Goal: Information Seeking & Learning: Learn about a topic

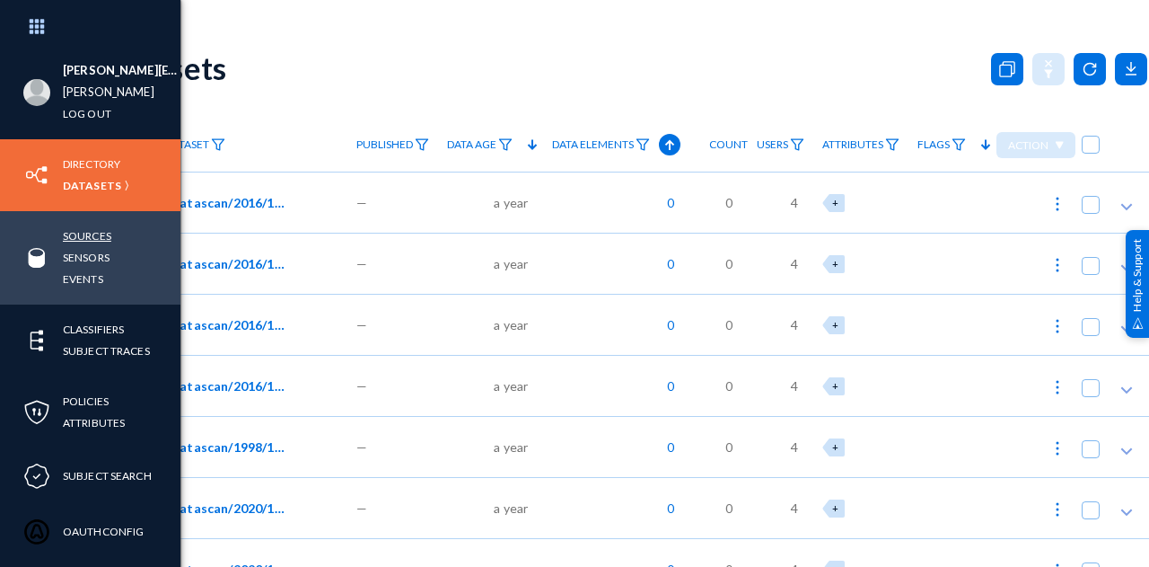
click at [97, 235] on link "Sources" at bounding box center [87, 235] width 48 height 21
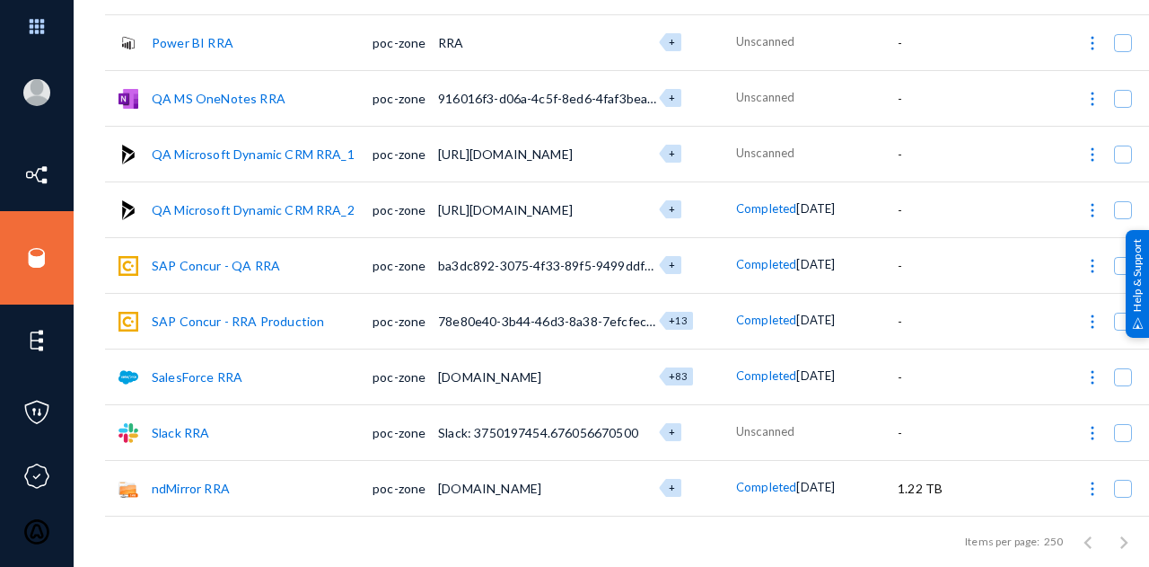
scroll to position [541, 0]
click at [198, 313] on link "SAP Concur - RRA Production" at bounding box center [238, 320] width 172 height 15
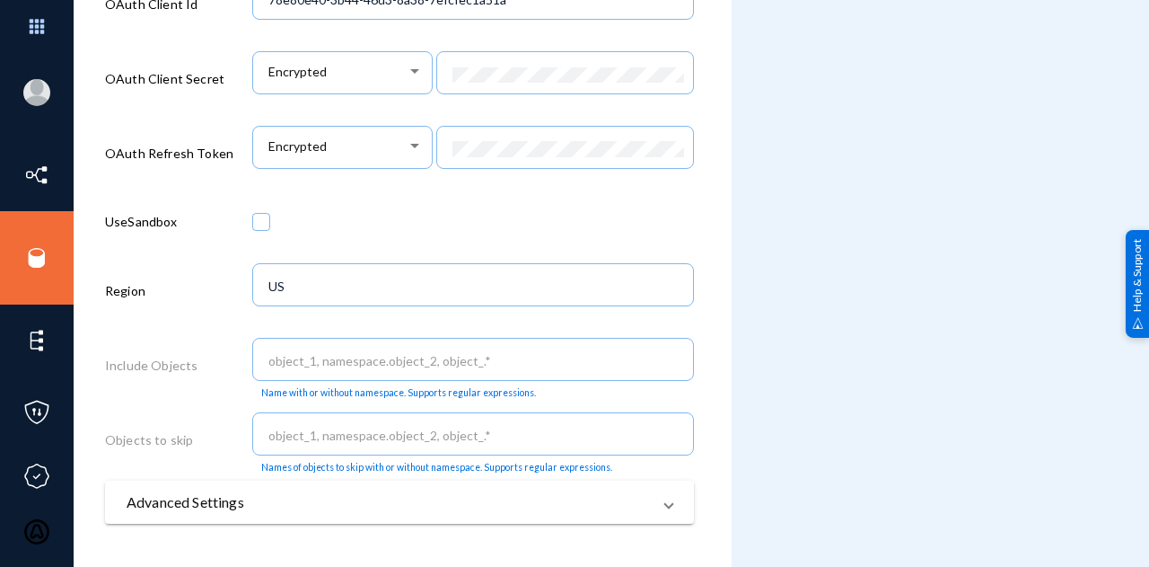
scroll to position [718, 0]
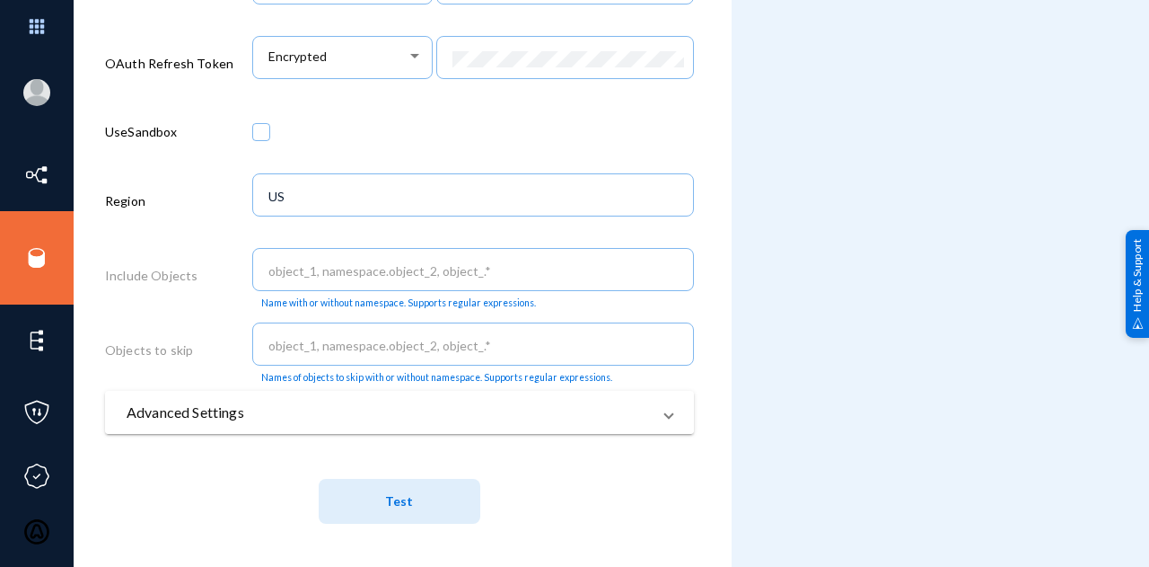
click at [230, 434] on mat-expansion-panel-header "Advanced Settings" at bounding box center [399, 412] width 589 height 43
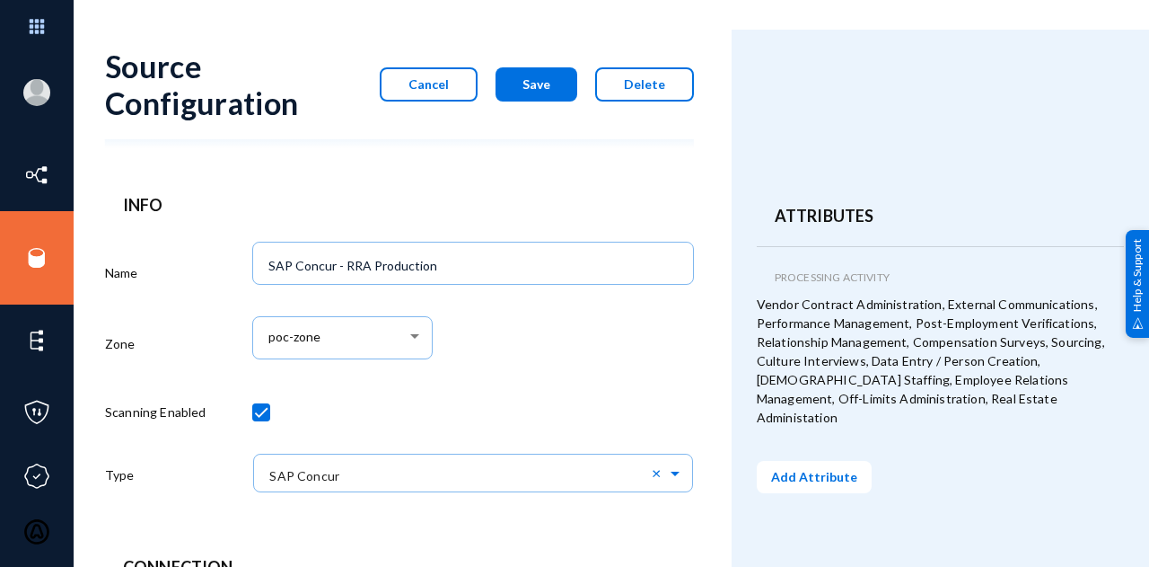
scroll to position [0, 0]
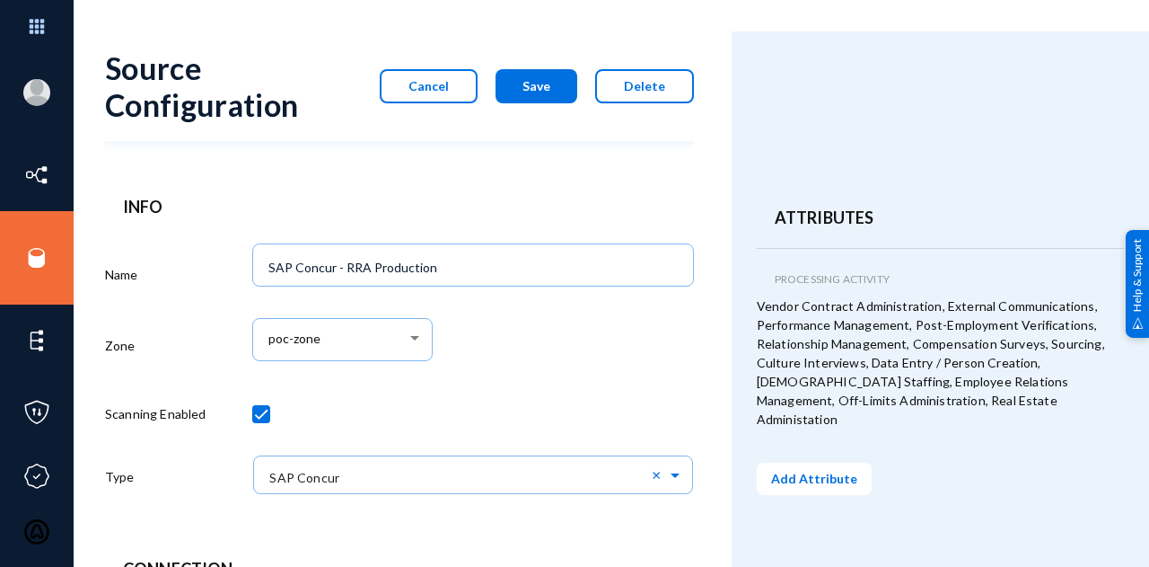
click at [430, 88] on span "Cancel" at bounding box center [429, 85] width 40 height 15
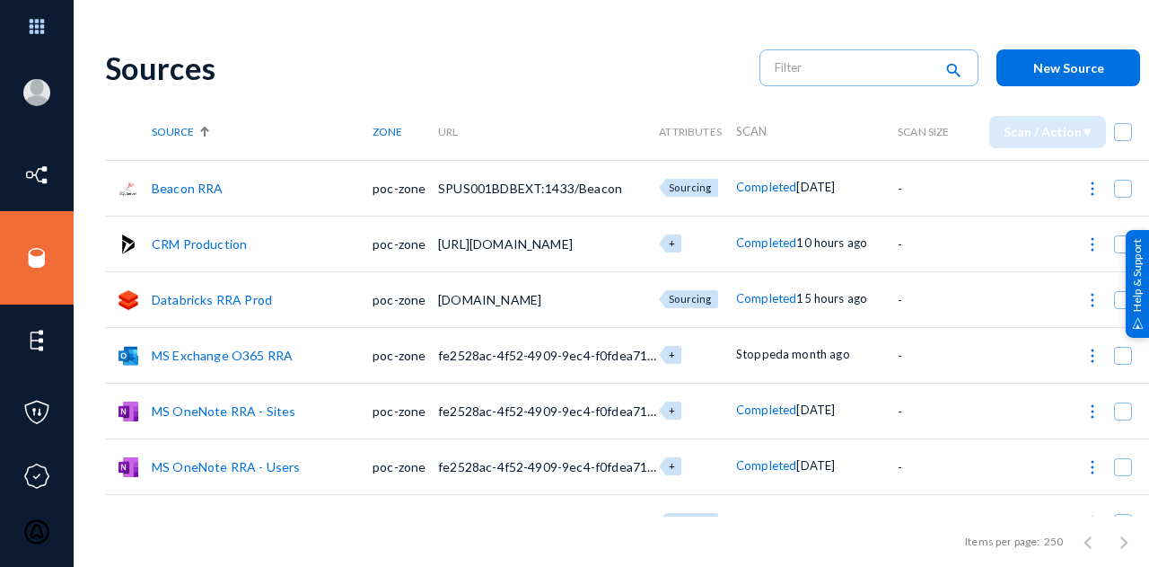
click at [515, 58] on div "Sources" at bounding box center [423, 67] width 637 height 37
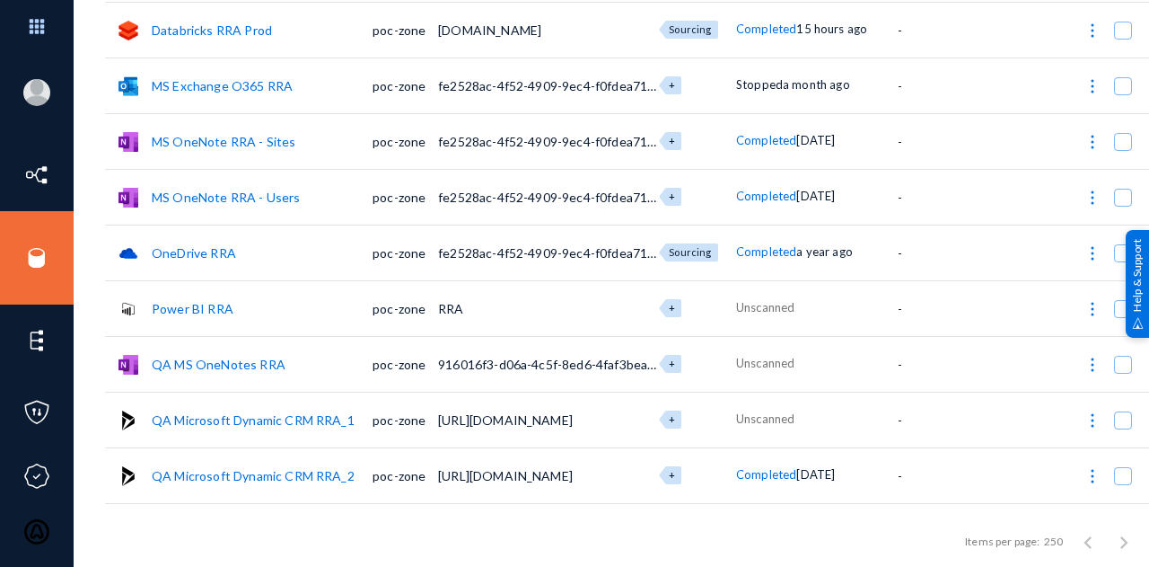
scroll to position [541, 0]
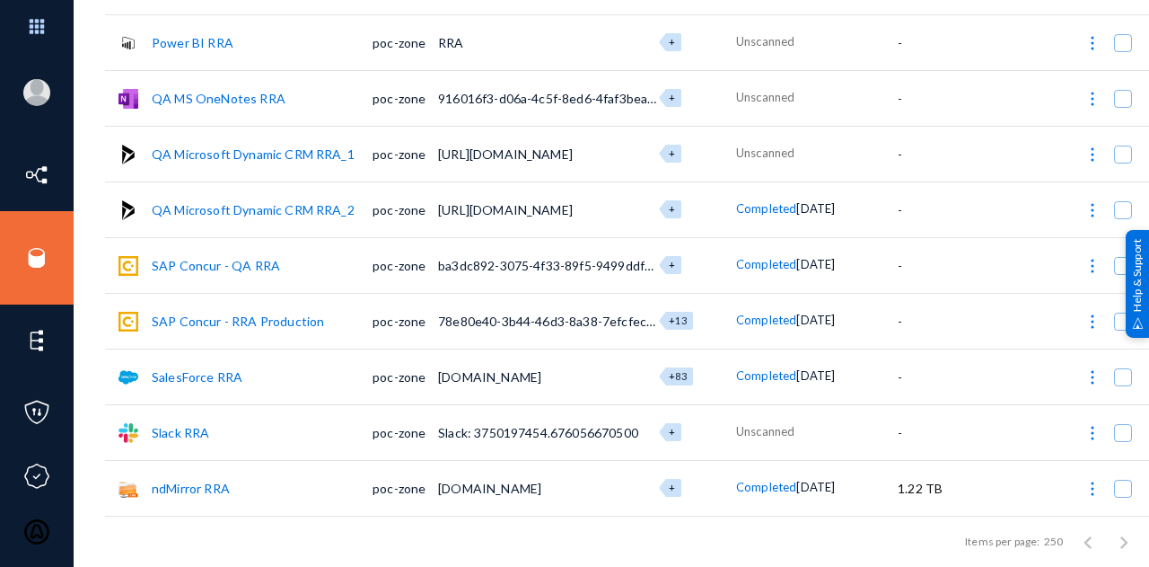
click at [1092, 321] on img at bounding box center [1093, 321] width 18 height 18
checkbox input "true"
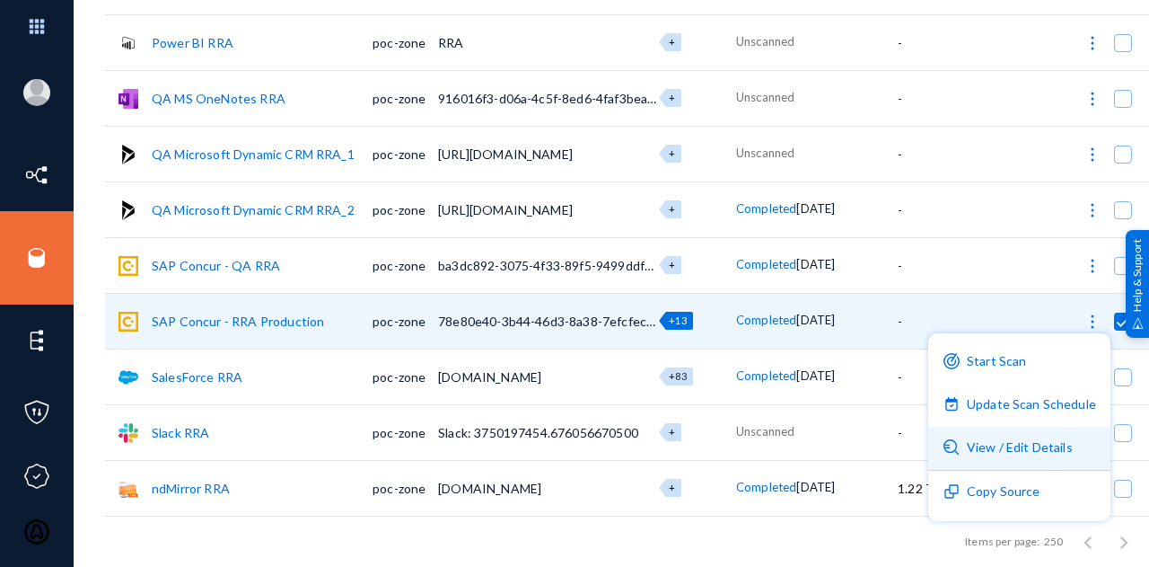
click at [989, 452] on button "View / Edit Details" at bounding box center [1019, 447] width 182 height 43
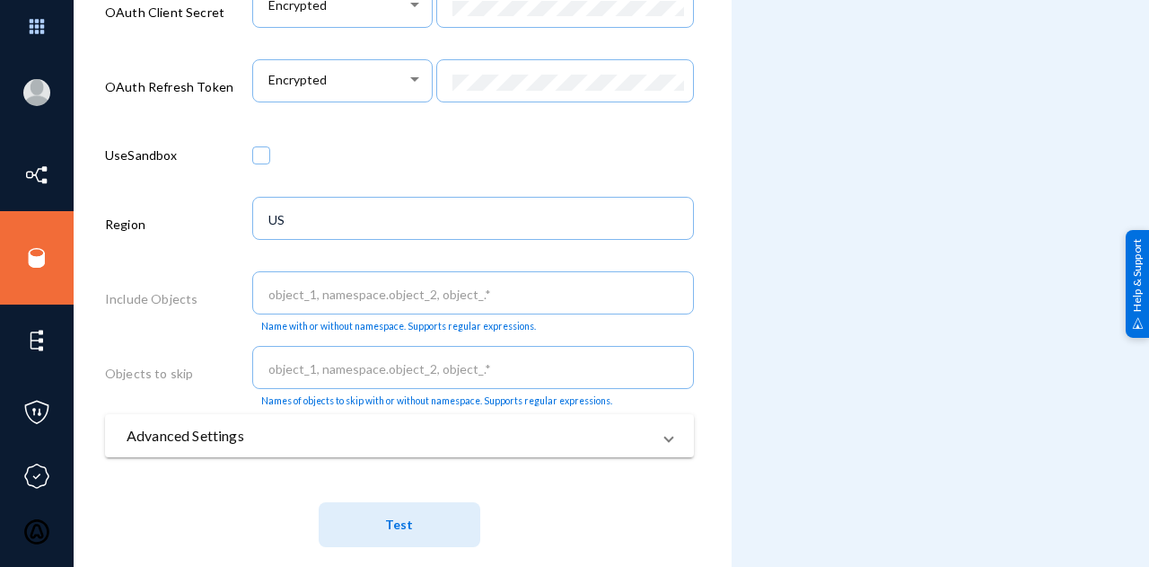
scroll to position [720, 0]
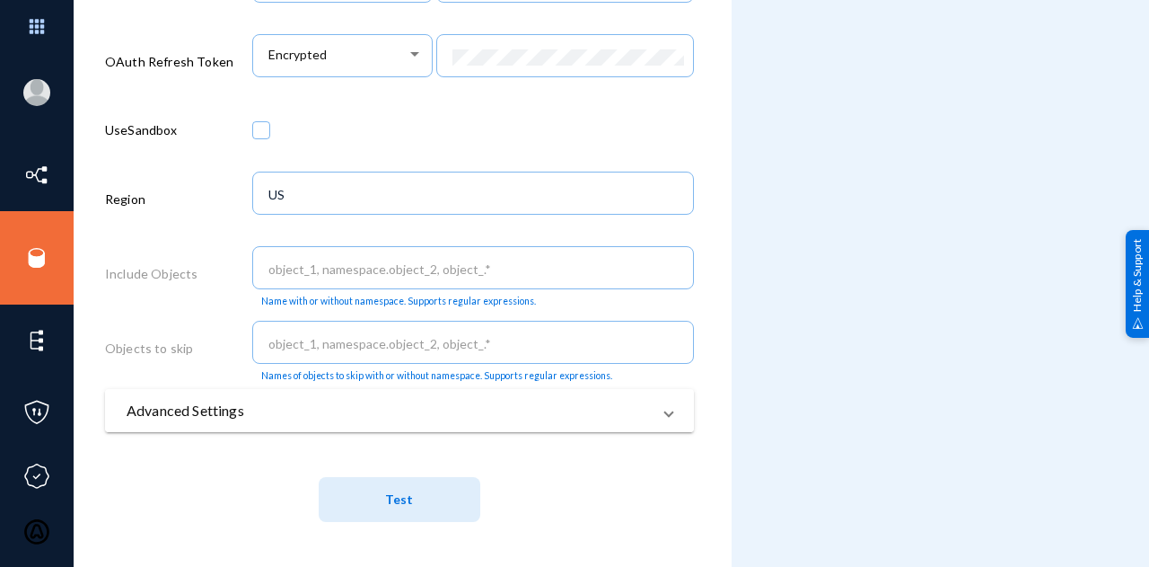
click at [330, 408] on mat-panel-title "Advanced Settings" at bounding box center [389, 411] width 524 height 22
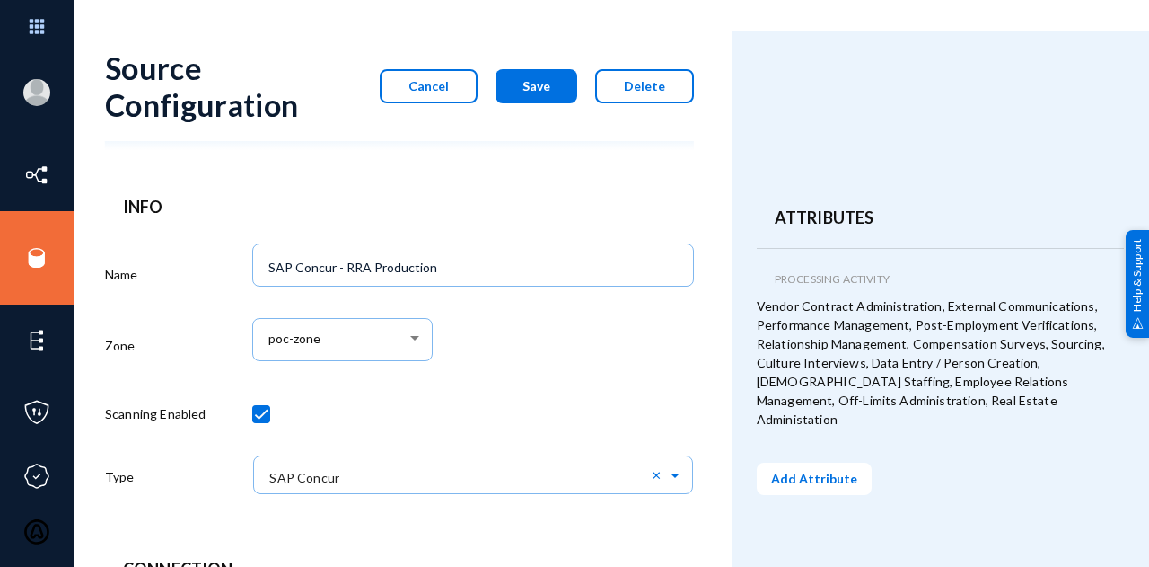
scroll to position [0, 0]
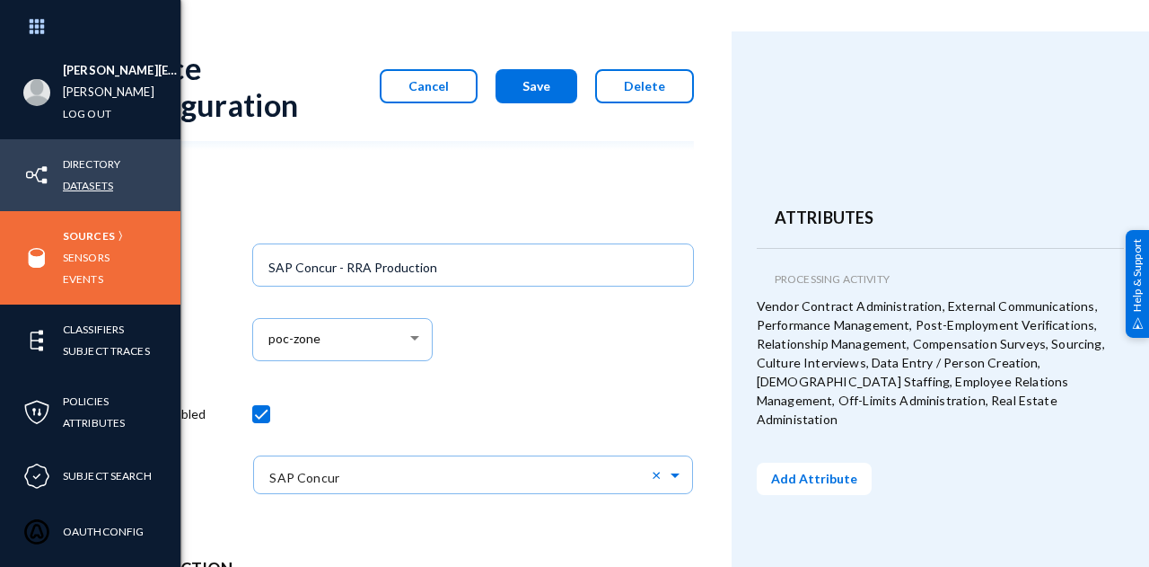
click at [92, 180] on link "Datasets" at bounding box center [88, 185] width 50 height 21
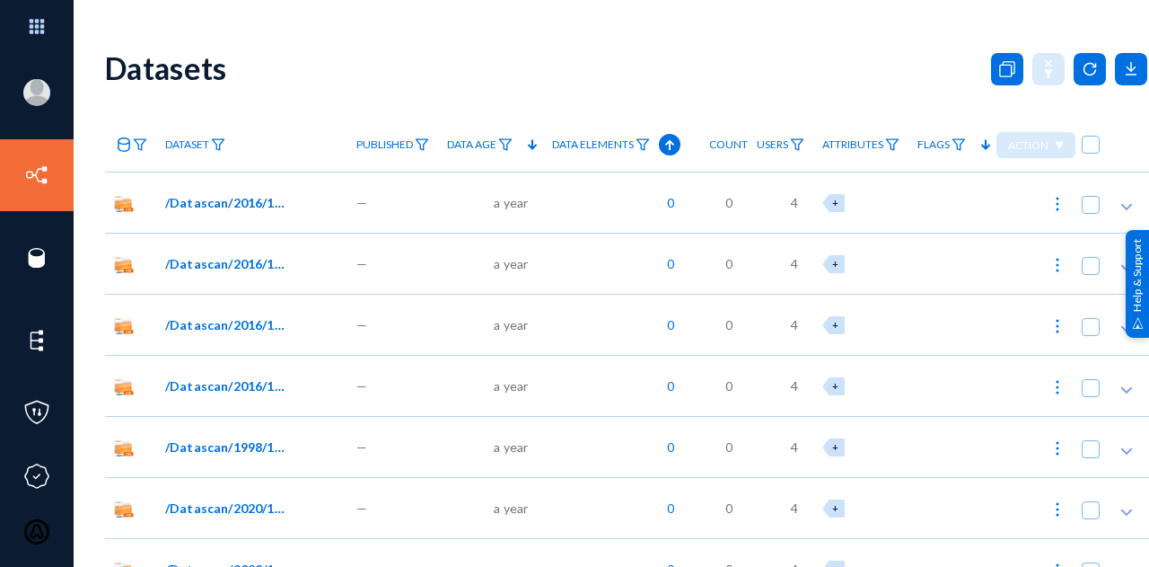
click at [117, 142] on icon at bounding box center [124, 144] width 14 height 14
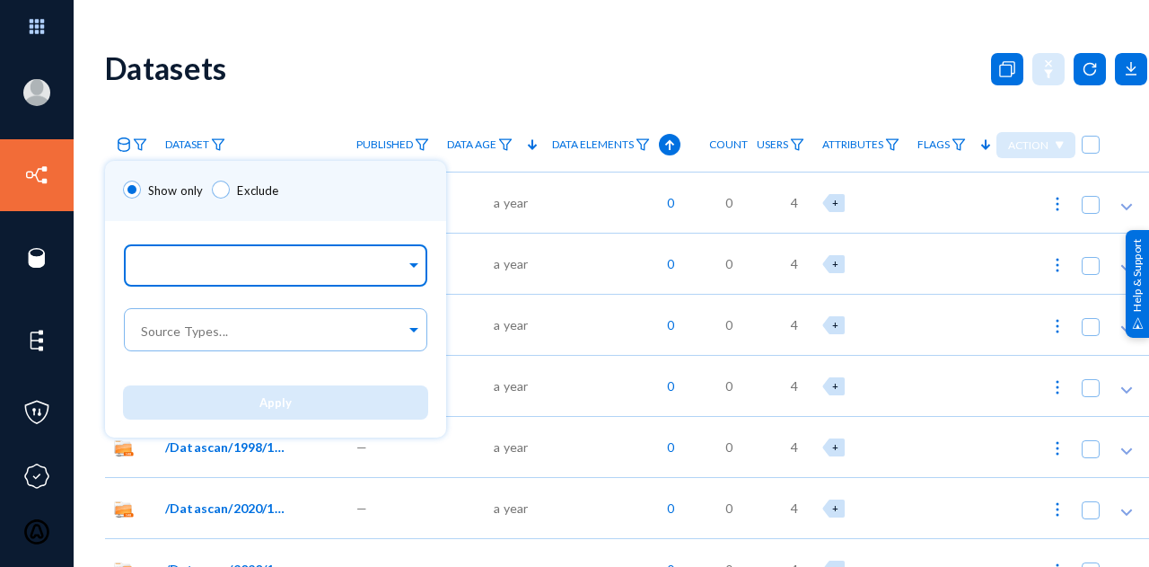
click at [156, 261] on input "text" at bounding box center [271, 267] width 268 height 17
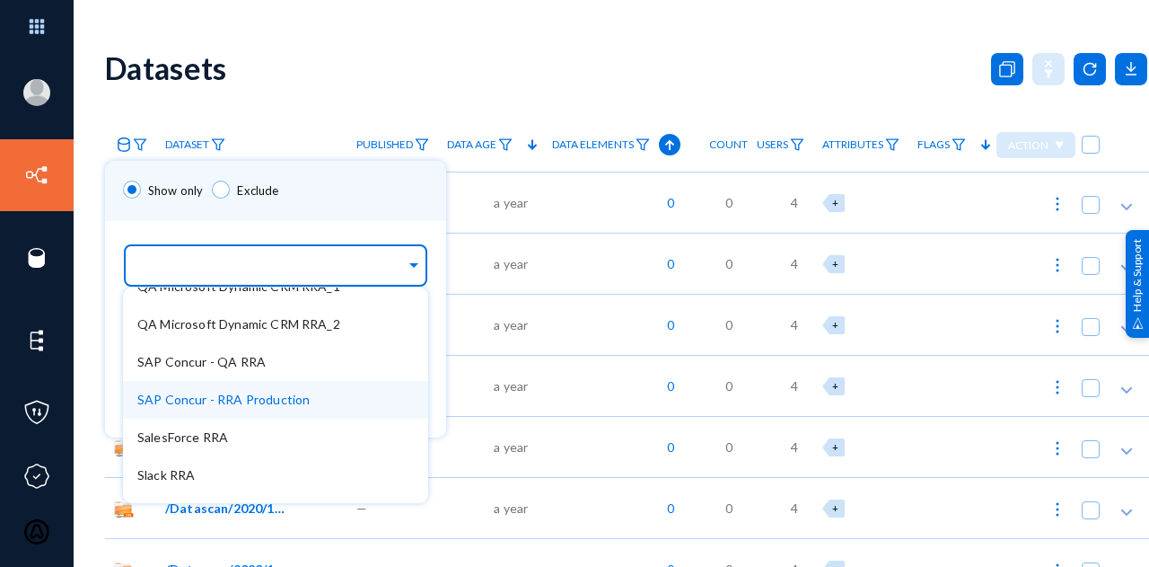
click at [207, 391] on div "SAP Concur - RRA Production" at bounding box center [275, 400] width 305 height 38
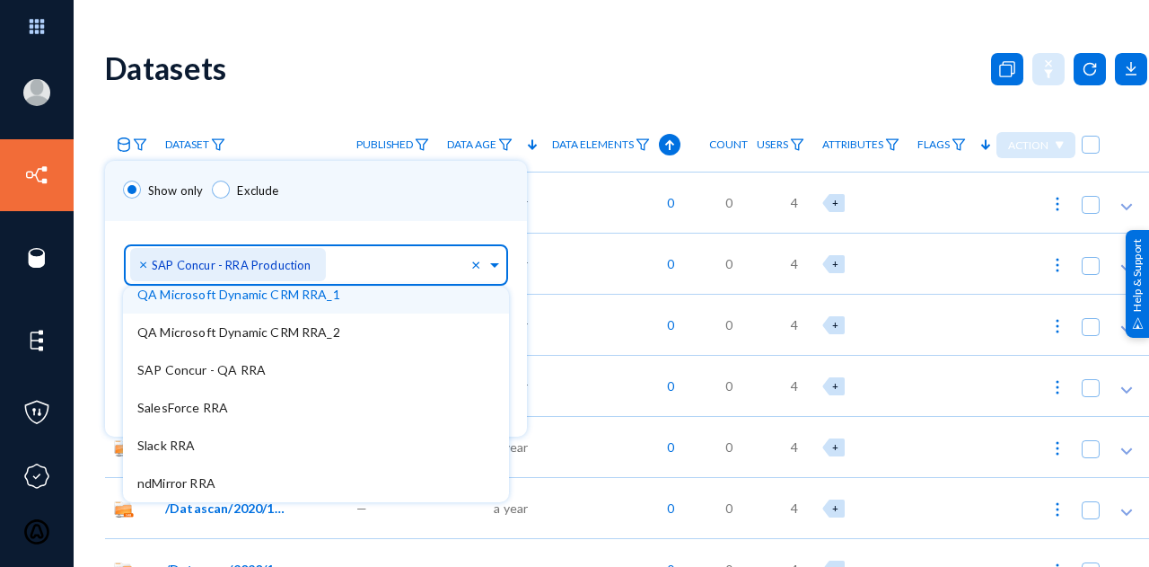
click at [454, 215] on div "Show only Exclude" at bounding box center [316, 191] width 422 height 60
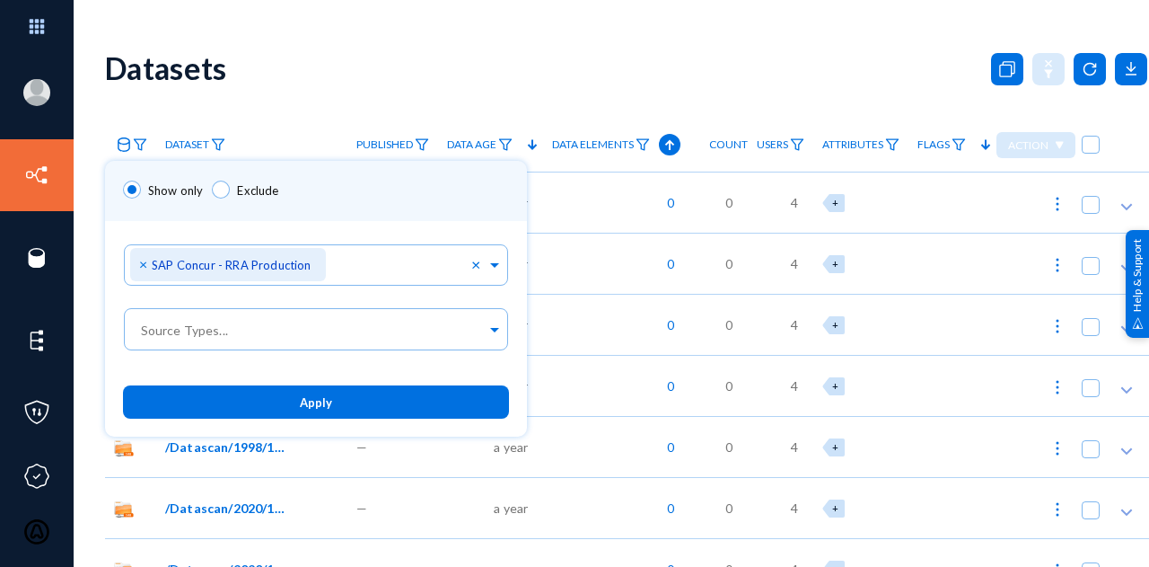
click at [365, 407] on button "Apply" at bounding box center [316, 401] width 386 height 33
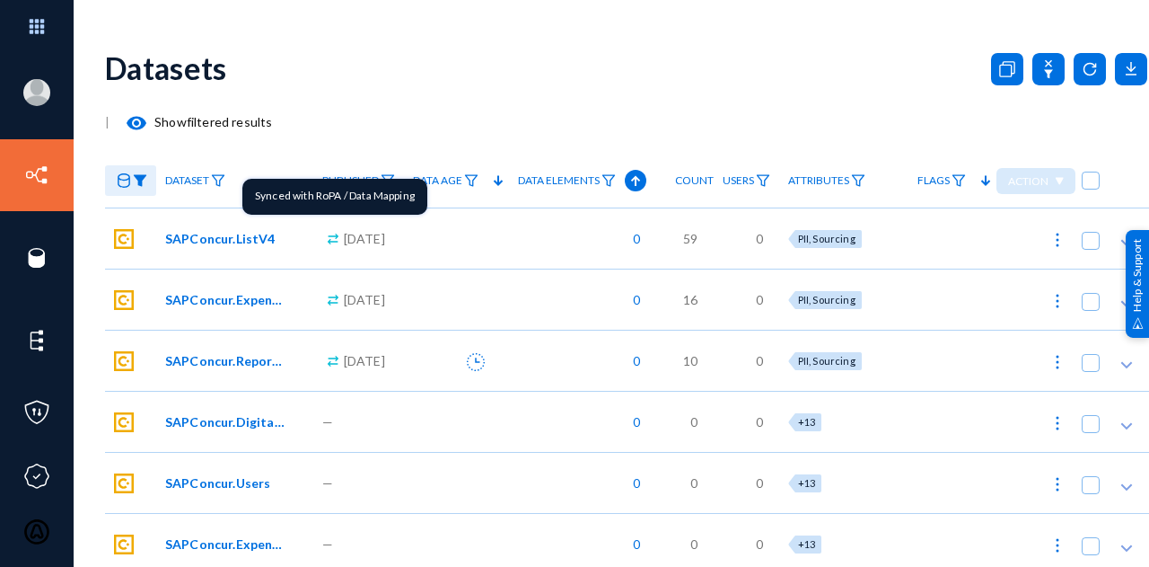
click at [329, 242] on icon ".cls-1 { fill: #00bcd5; stroke-width: 0px; }" at bounding box center [333, 239] width 22 height 22
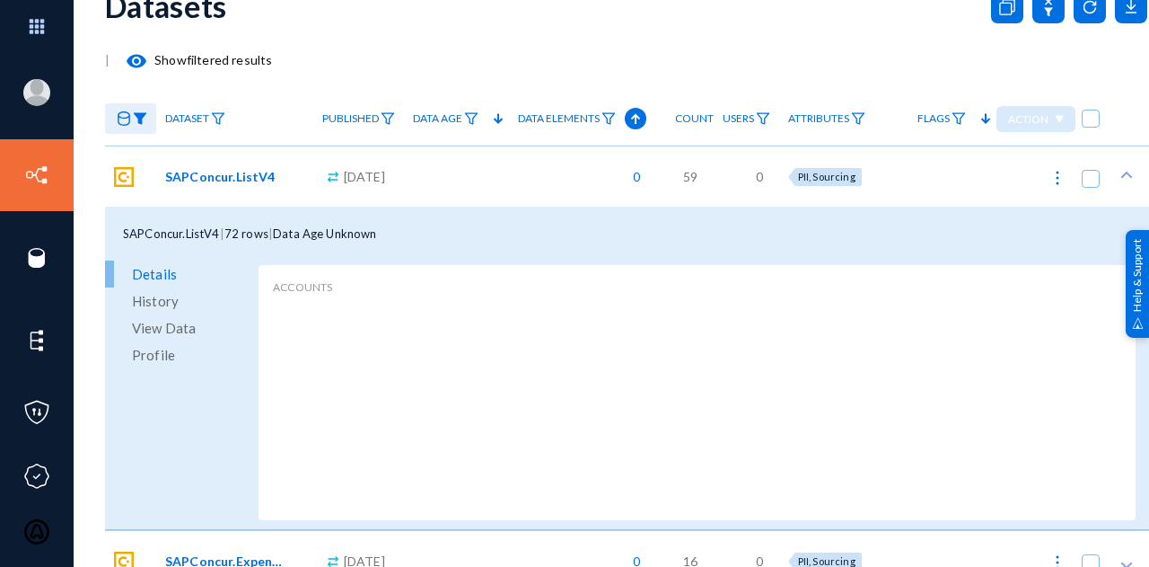
scroll to position [90, 0]
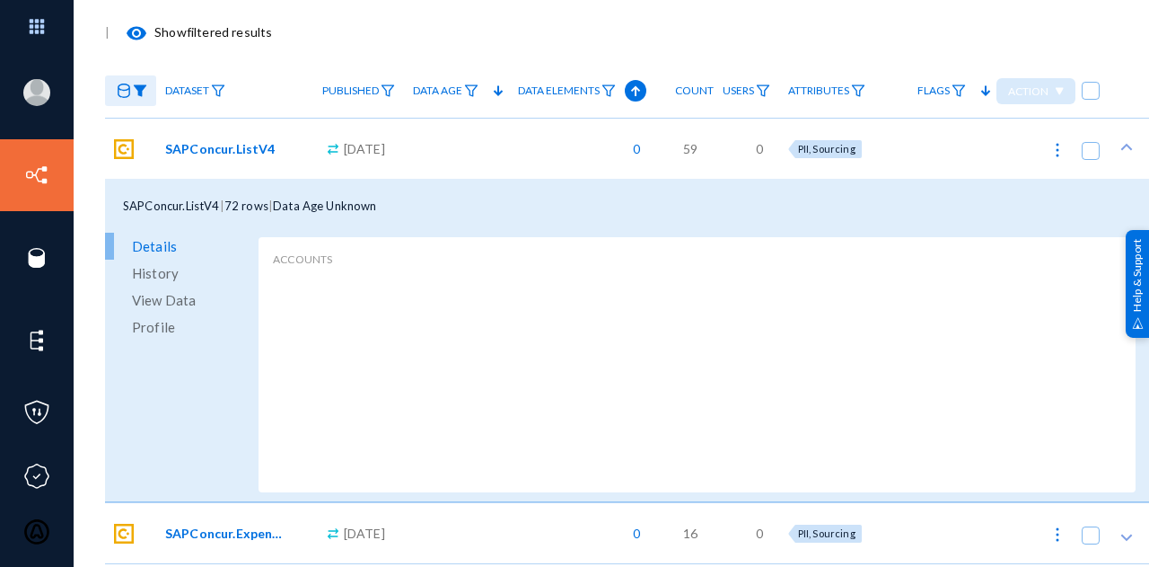
click at [149, 293] on span "View Data" at bounding box center [164, 299] width 64 height 27
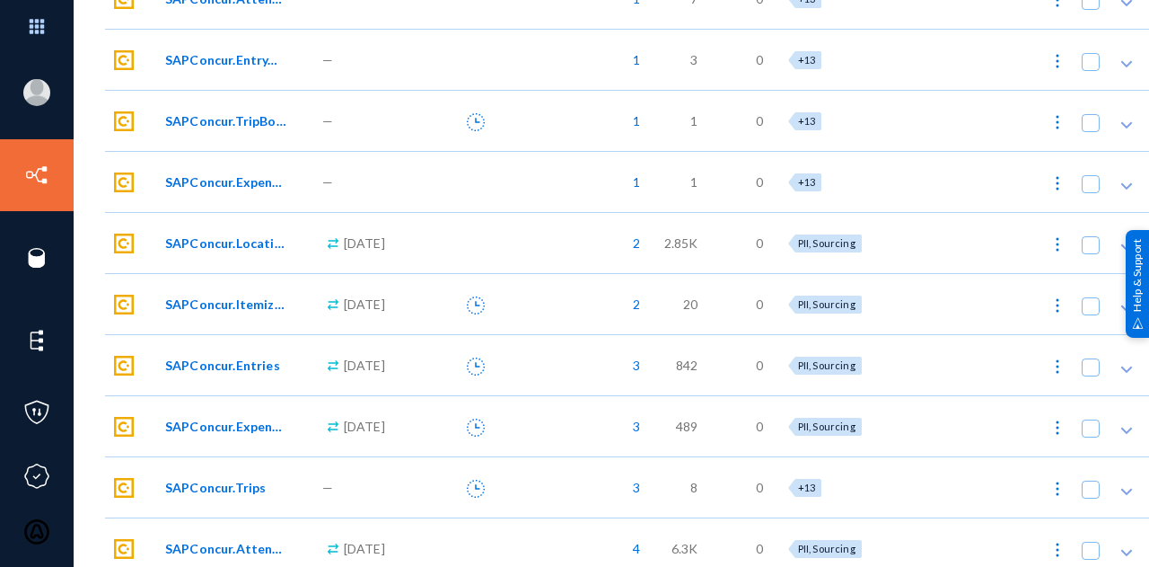
scroll to position [2334, 0]
click at [640, 120] on span "1" at bounding box center [632, 119] width 16 height 19
click at [557, 418] on div at bounding box center [574, 283] width 1149 height 567
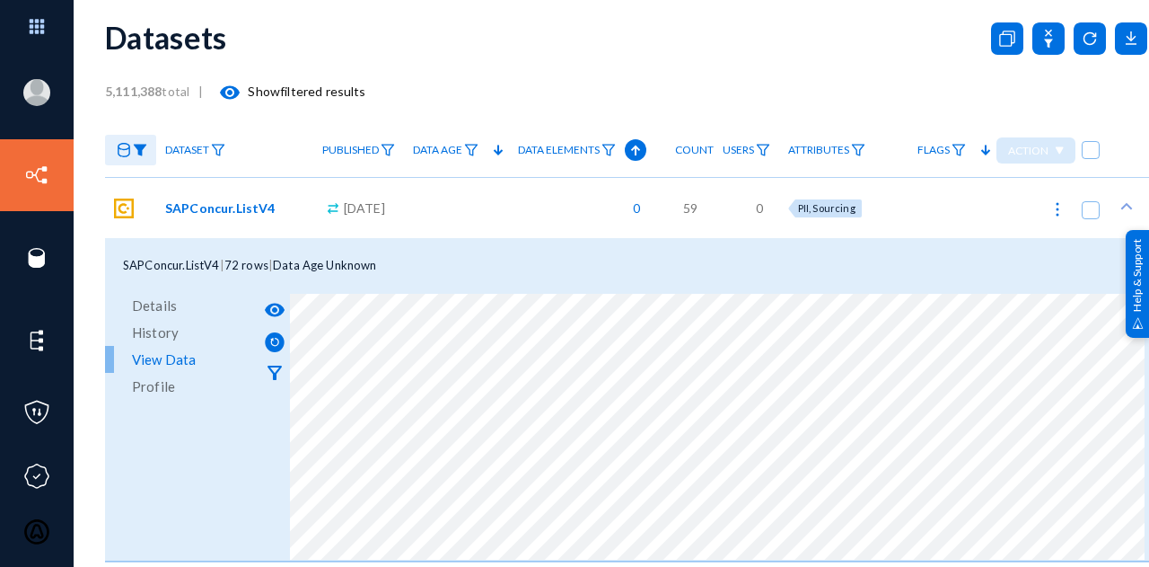
scroll to position [0, 0]
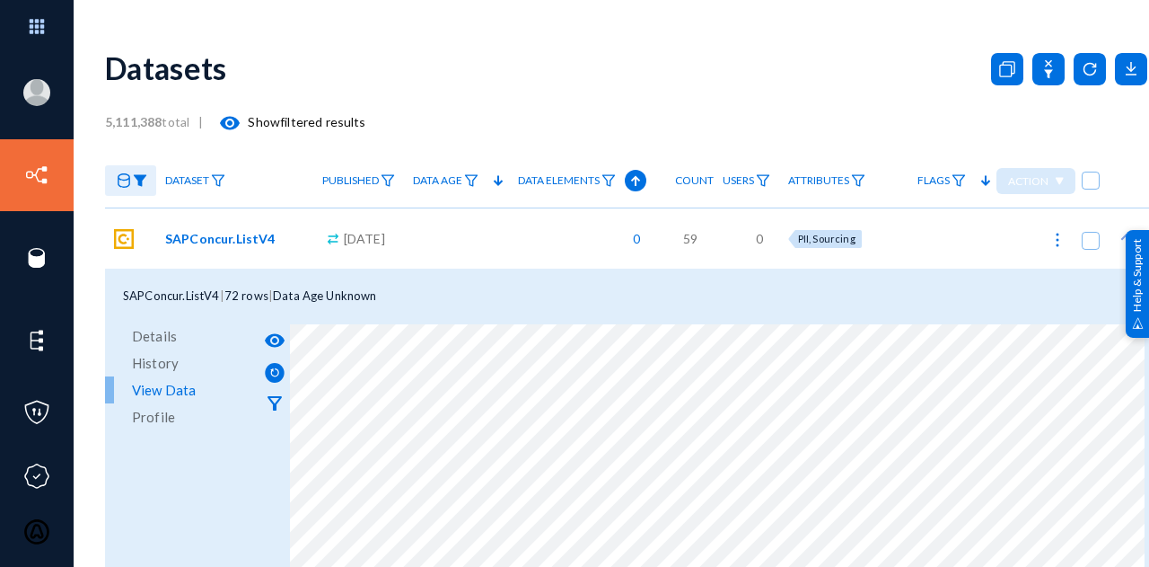
click at [623, 171] on link "Data Elements" at bounding box center [567, 180] width 116 height 31
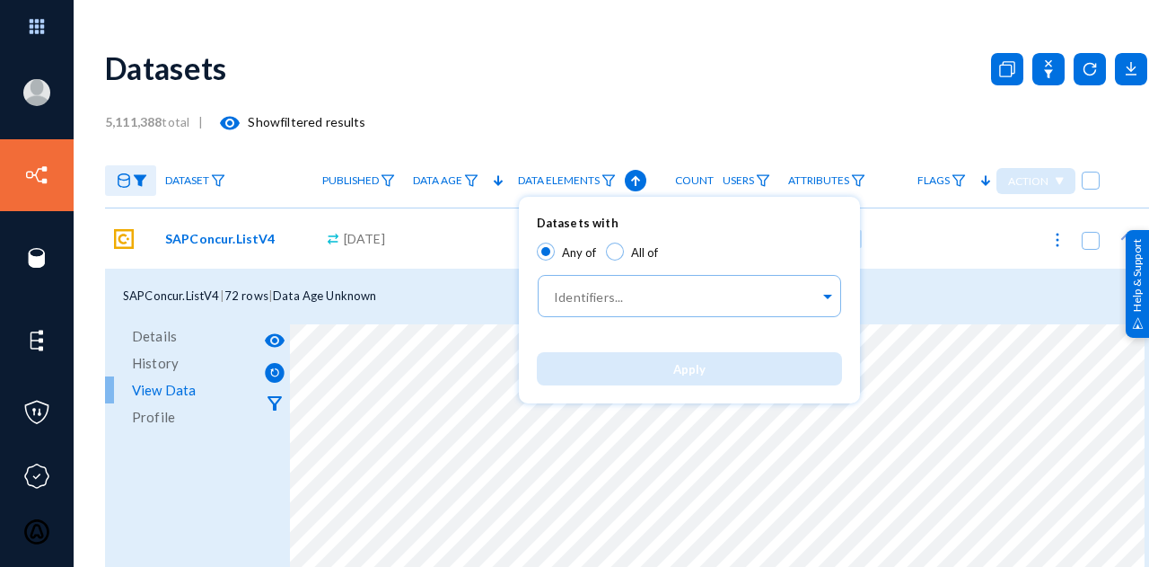
click at [620, 147] on div at bounding box center [574, 283] width 1149 height 567
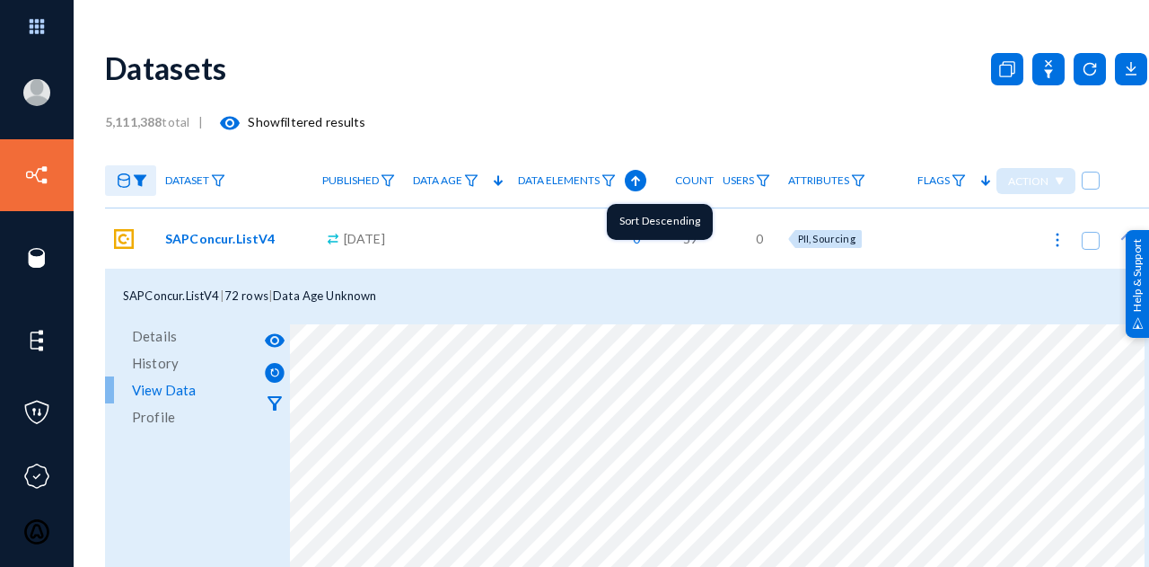
click at [640, 184] on icon at bounding box center [635, 181] width 9 height 10
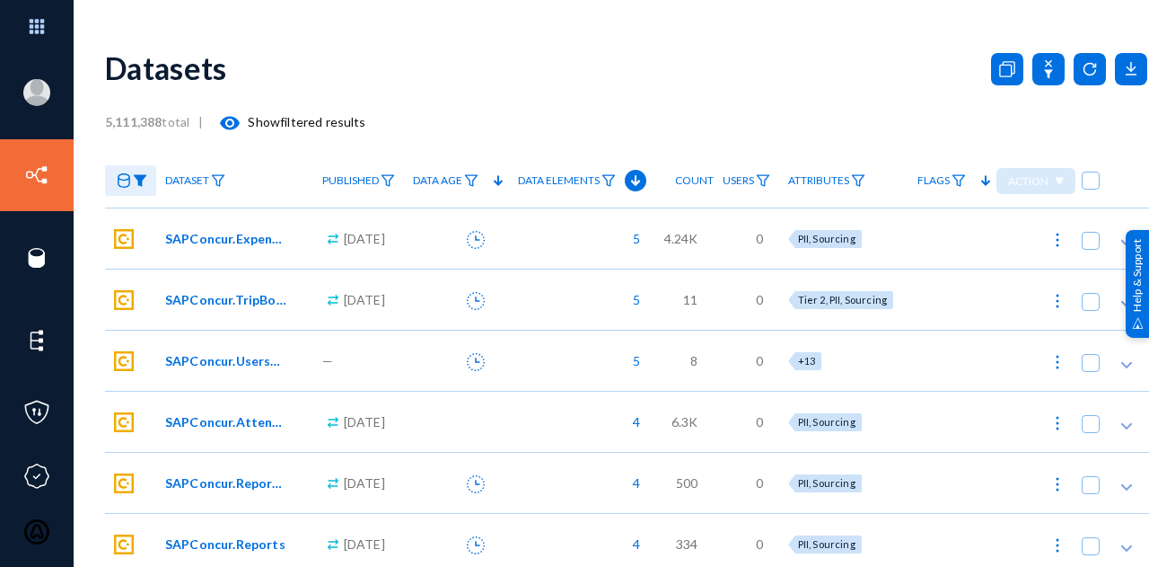
click at [640, 356] on span "5" at bounding box center [632, 360] width 16 height 19
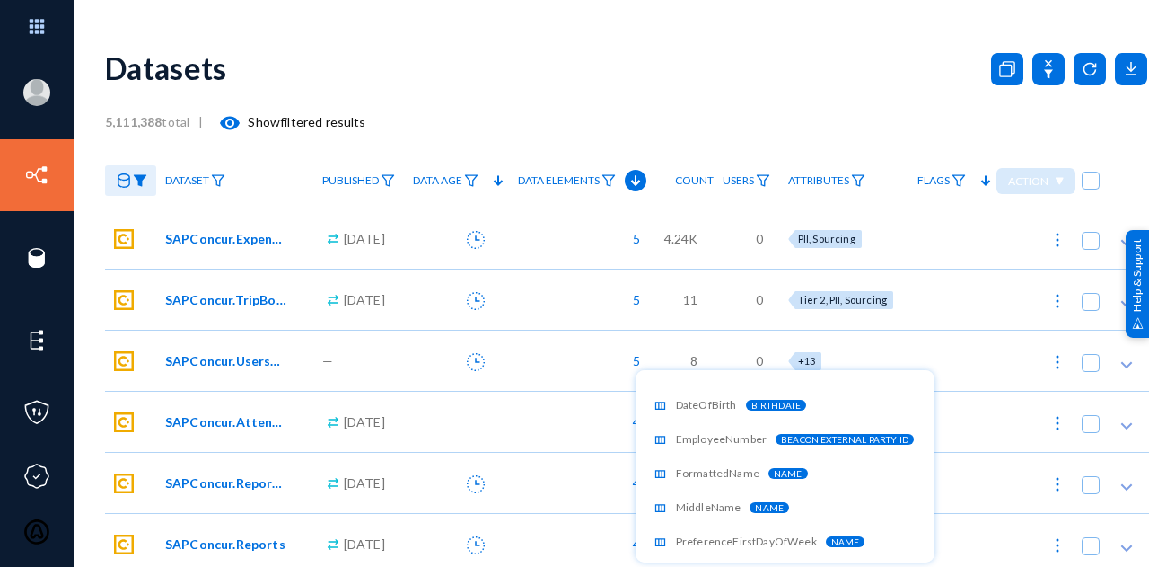
click at [480, 69] on div at bounding box center [574, 283] width 1149 height 567
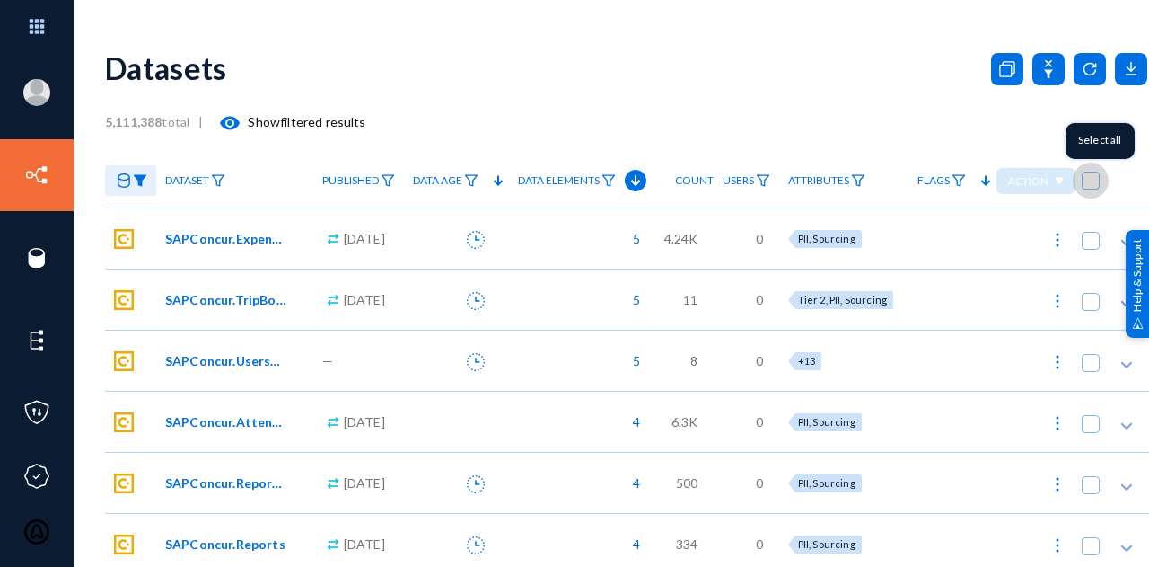
click at [1090, 180] on span at bounding box center [1091, 180] width 18 height 18
click at [1090, 189] on input "checkbox" at bounding box center [1091, 190] width 2 height 2
checkbox input "true"
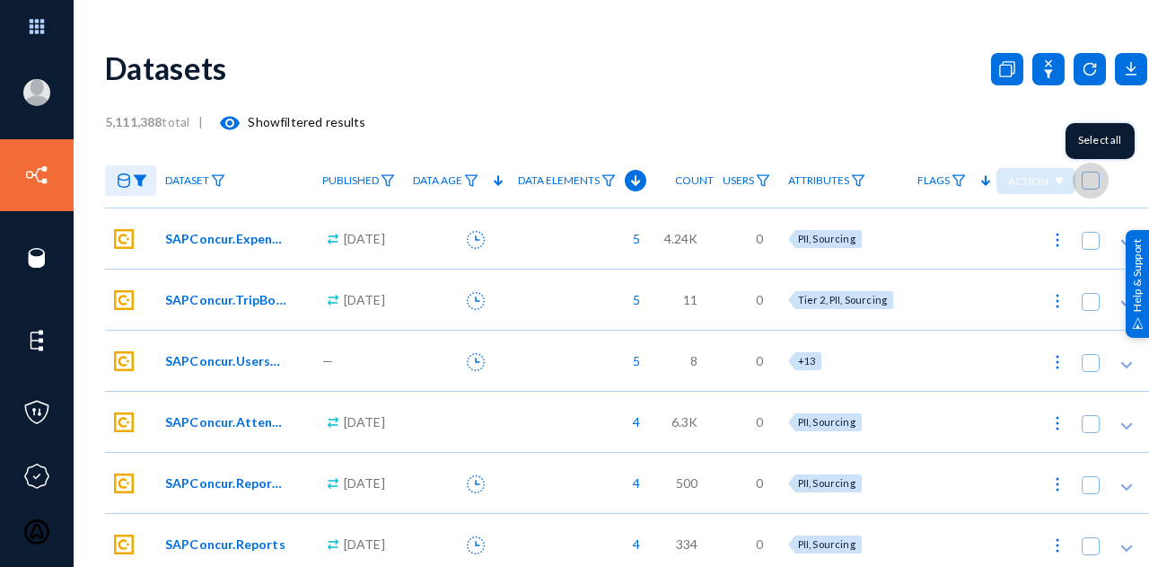
checkbox input "true"
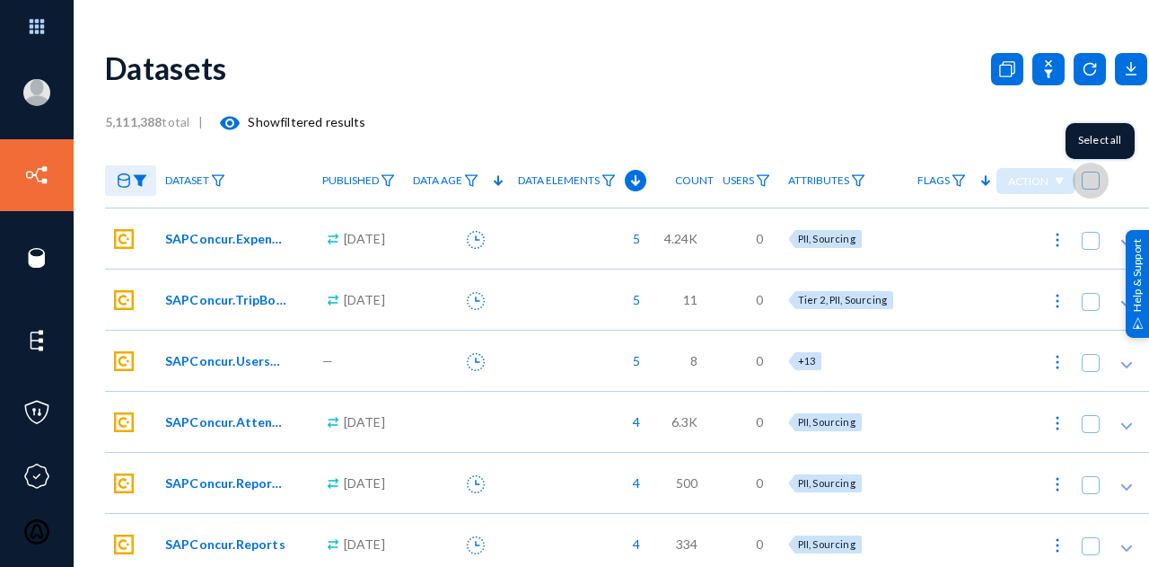
checkbox input "true"
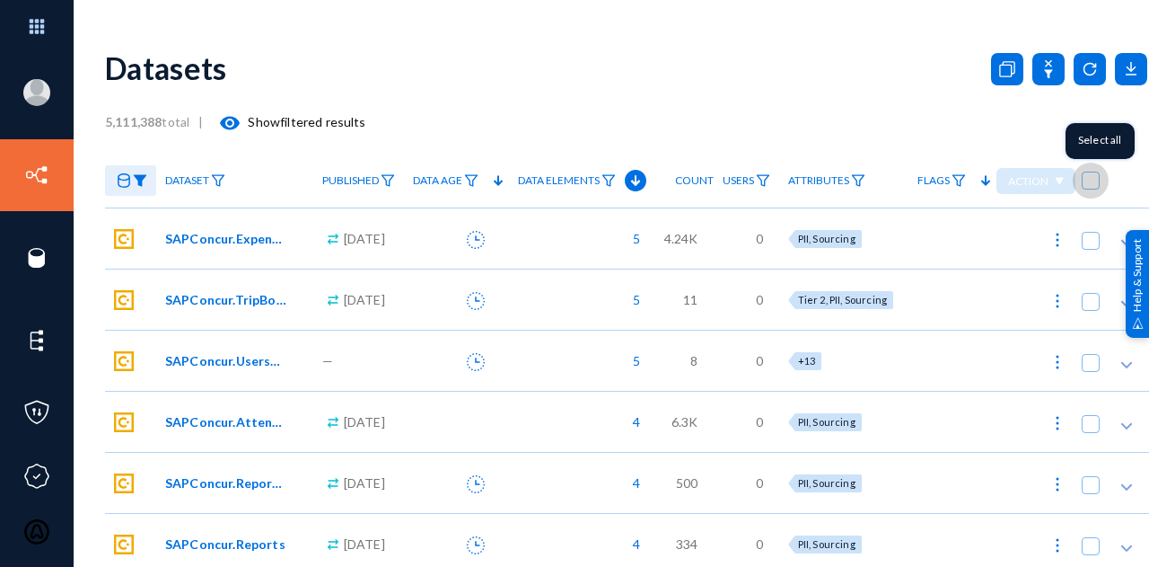
checkbox input "true"
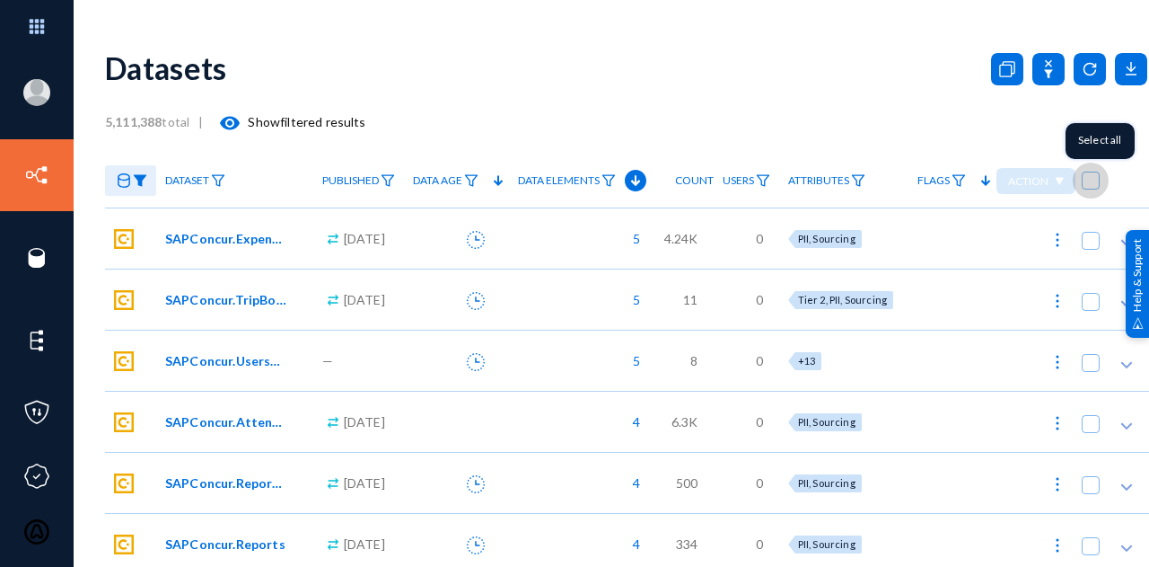
checkbox input "true"
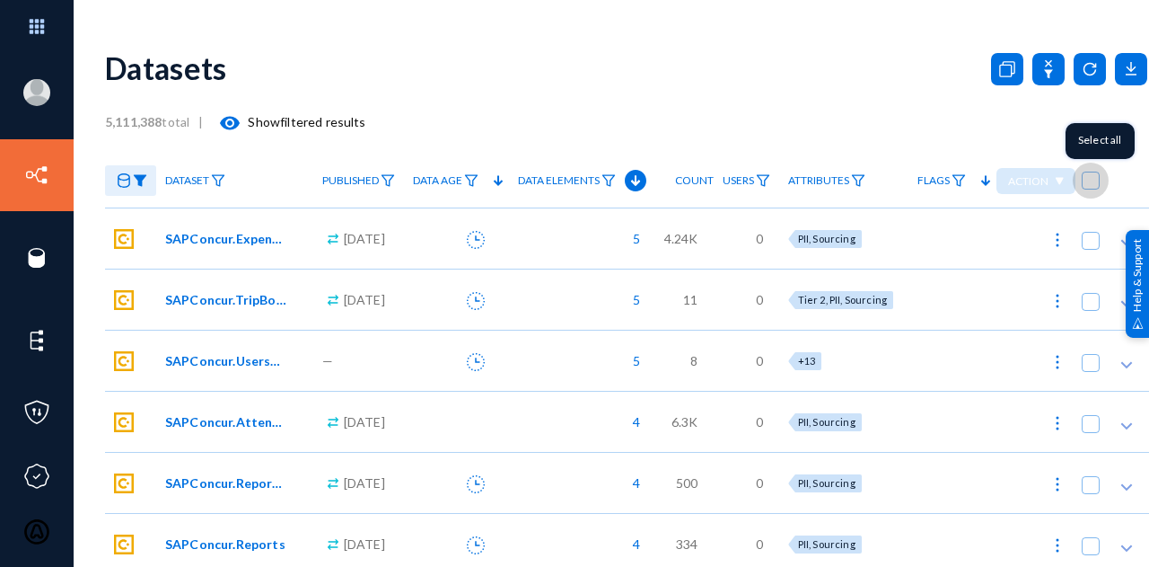
checkbox input "true"
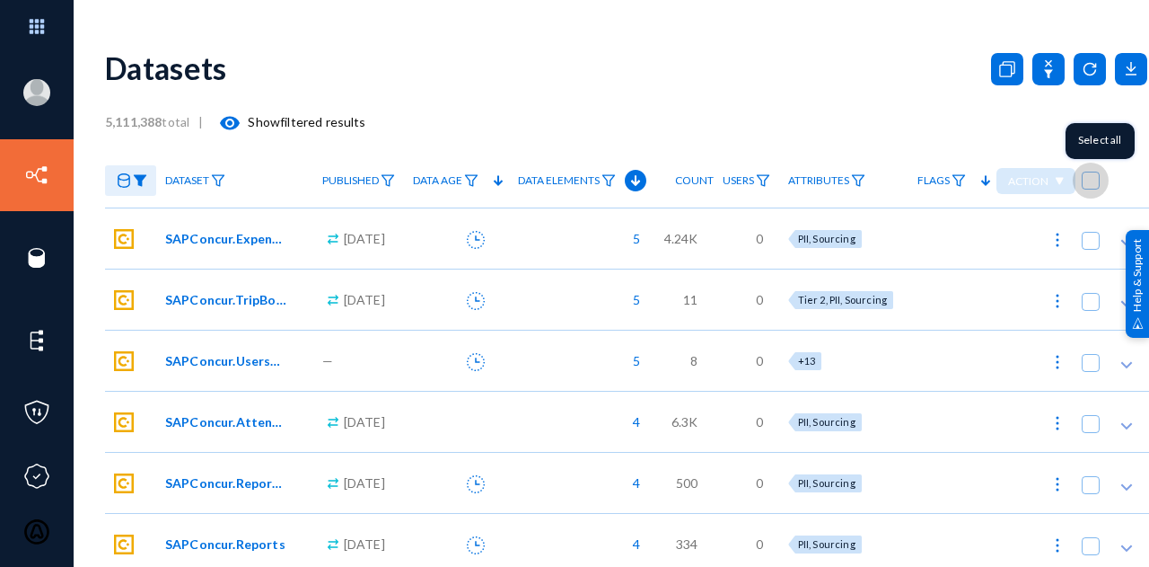
checkbox input "true"
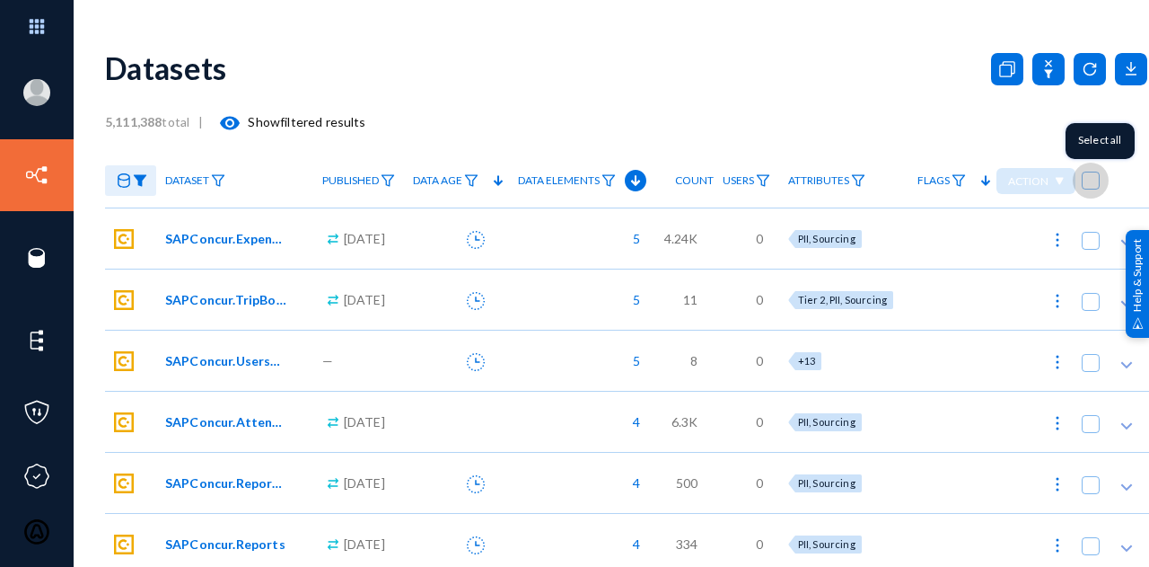
checkbox input "true"
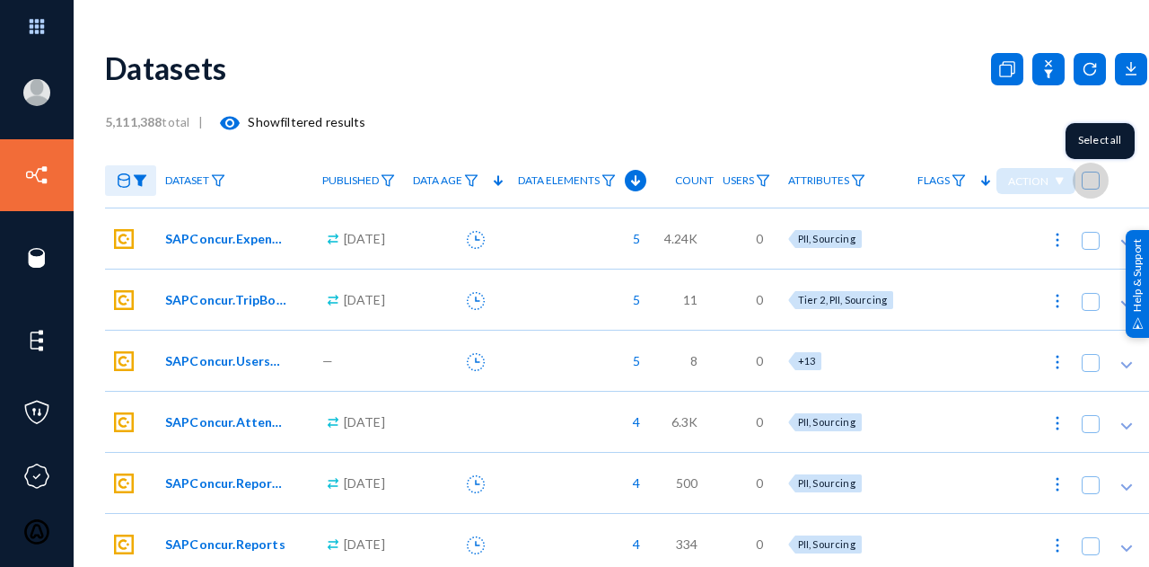
checkbox input "true"
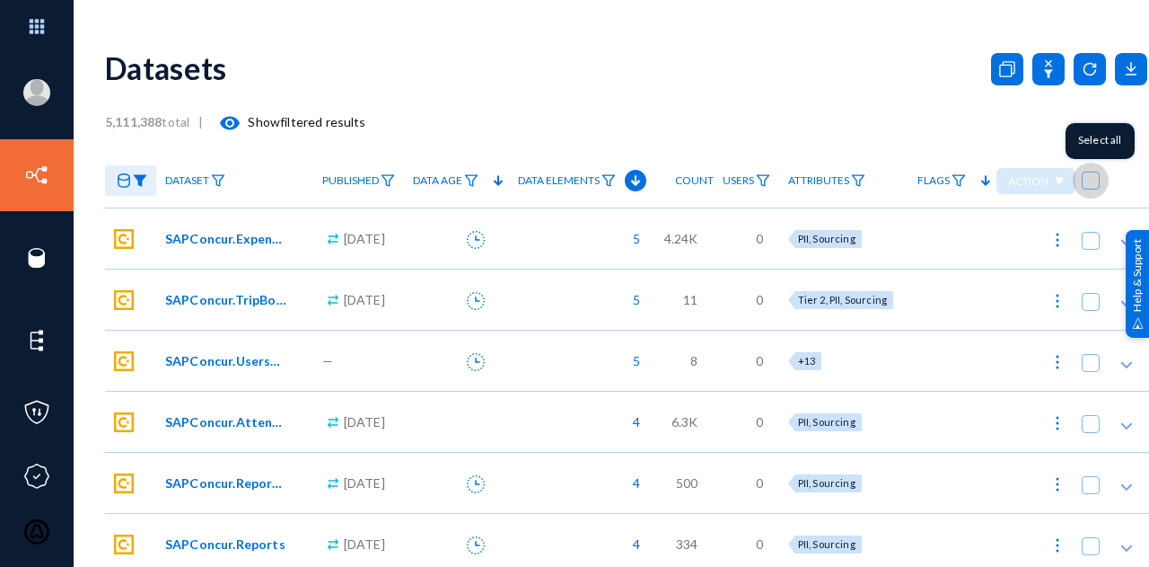
checkbox input "true"
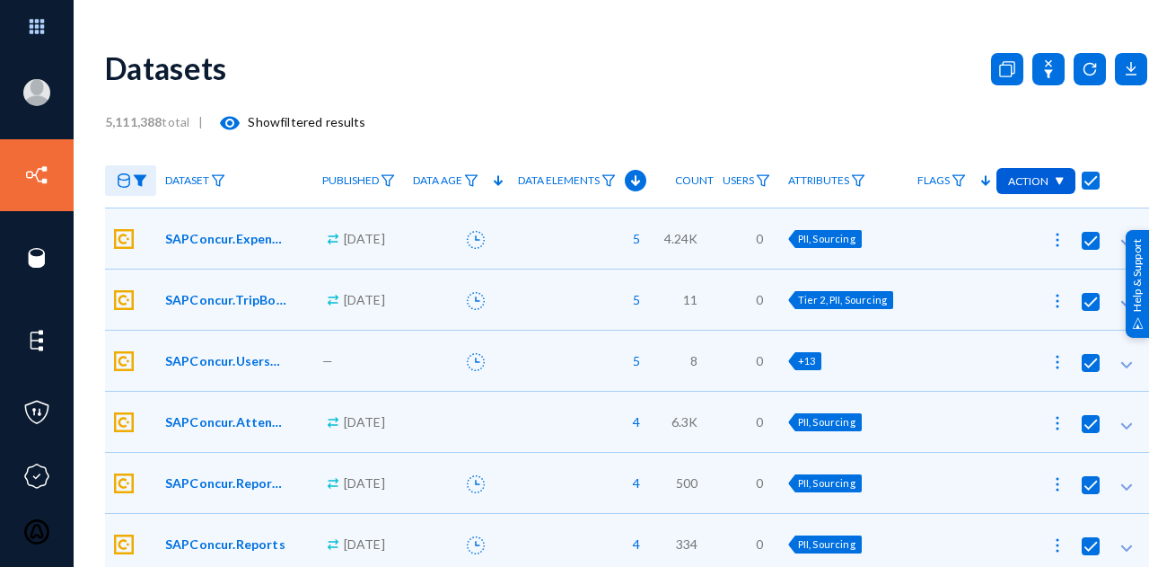
click at [1057, 178] on img at bounding box center [1059, 181] width 10 height 9
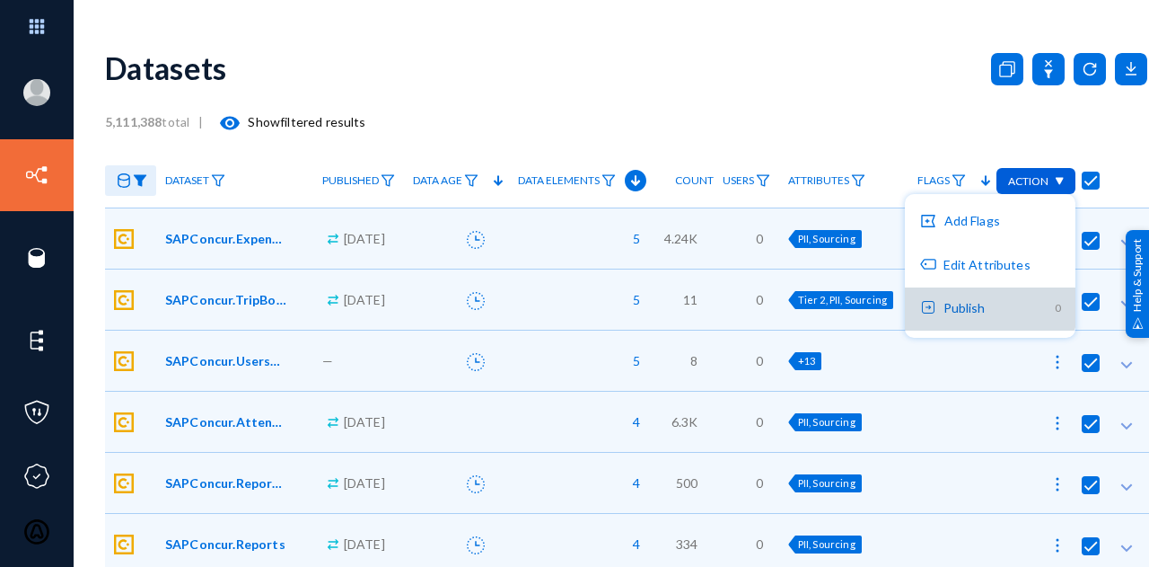
click at [986, 298] on button "Publish 0" at bounding box center [990, 308] width 171 height 43
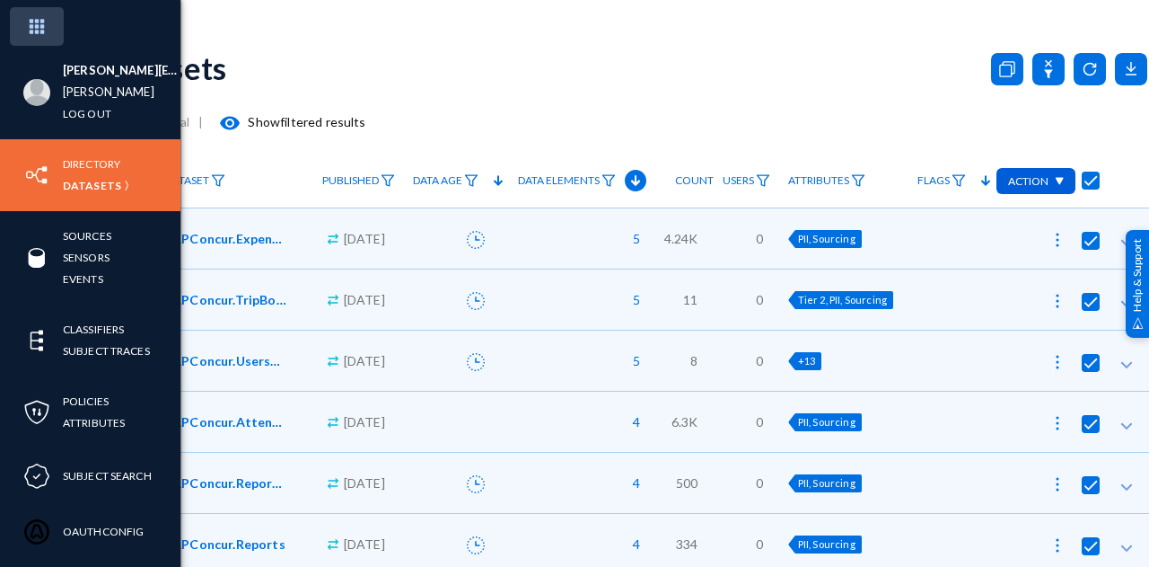
click at [51, 22] on img at bounding box center [37, 26] width 54 height 39
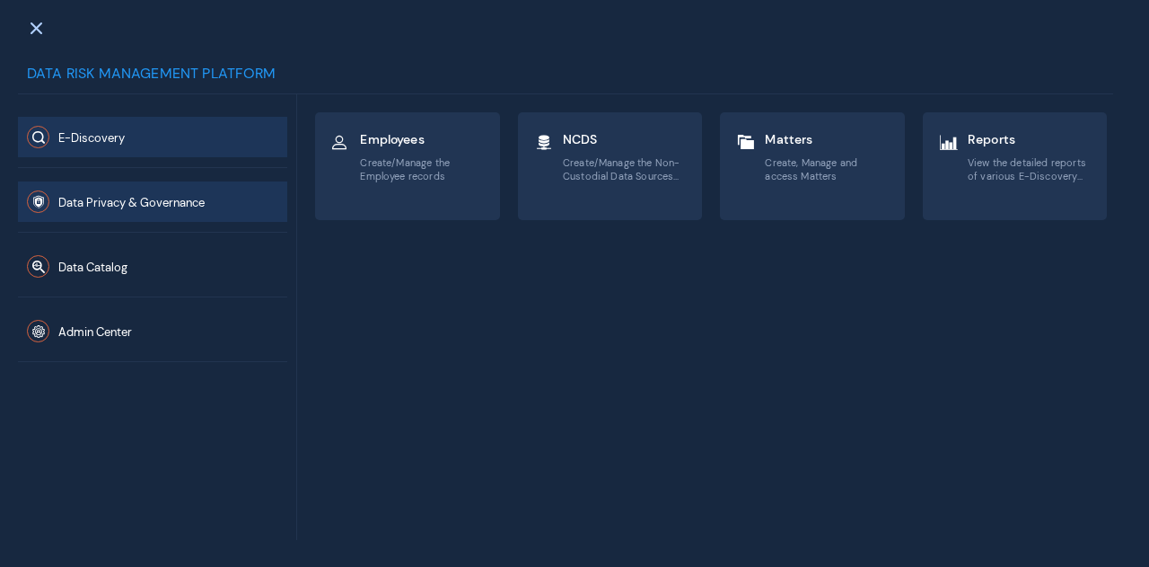
click at [119, 200] on span "Data Privacy & Governance" at bounding box center [131, 202] width 146 height 15
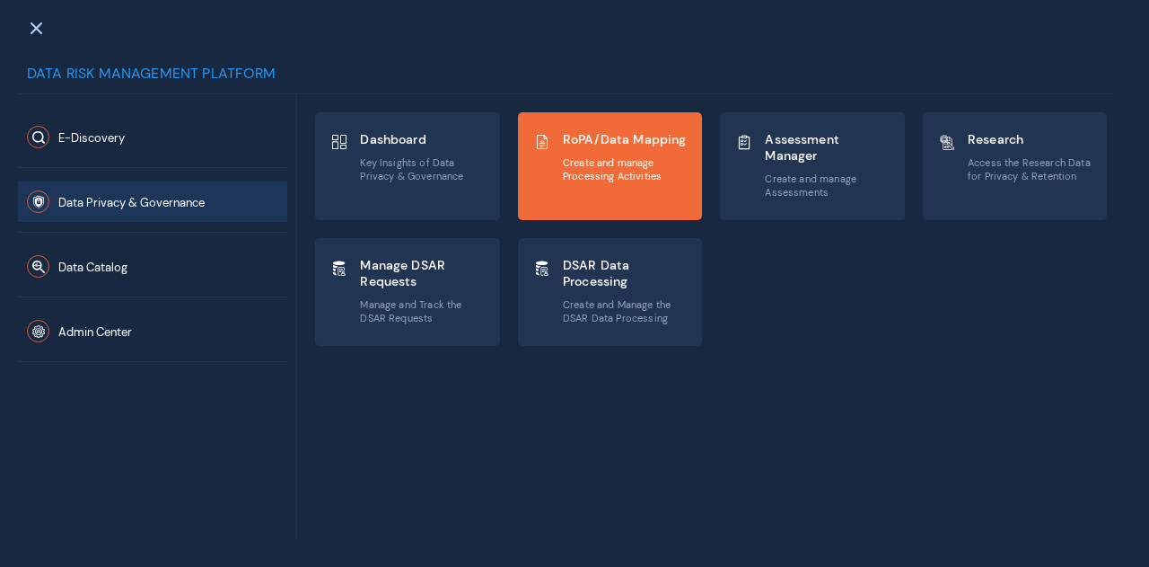
click at [682, 169] on span "Create and manage Processing Activities" at bounding box center [625, 169] width 125 height 26
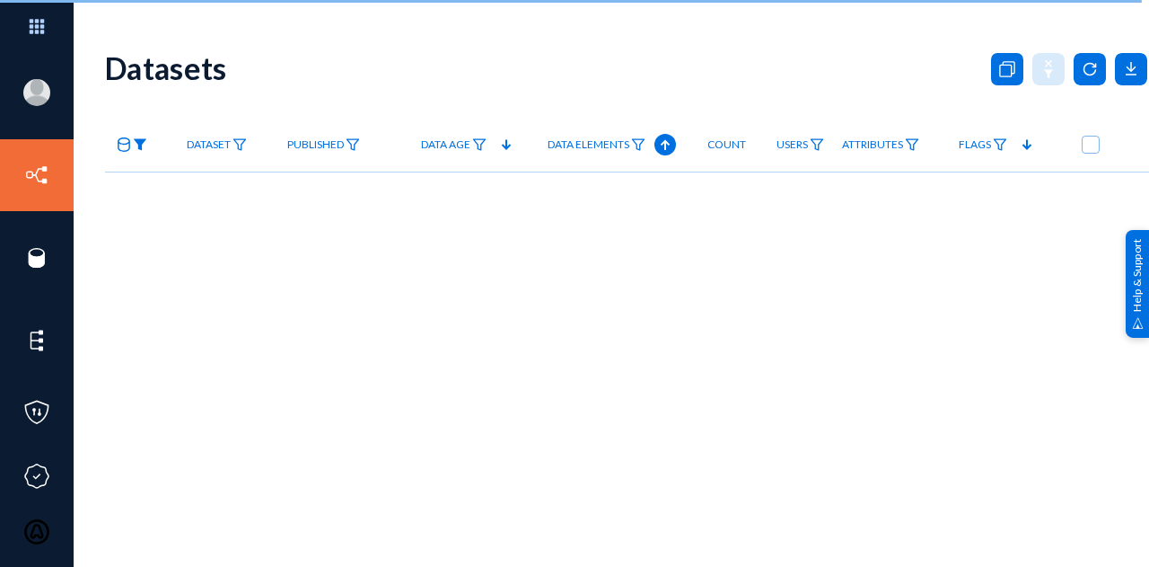
click at [139, 145] on img at bounding box center [140, 144] width 14 height 13
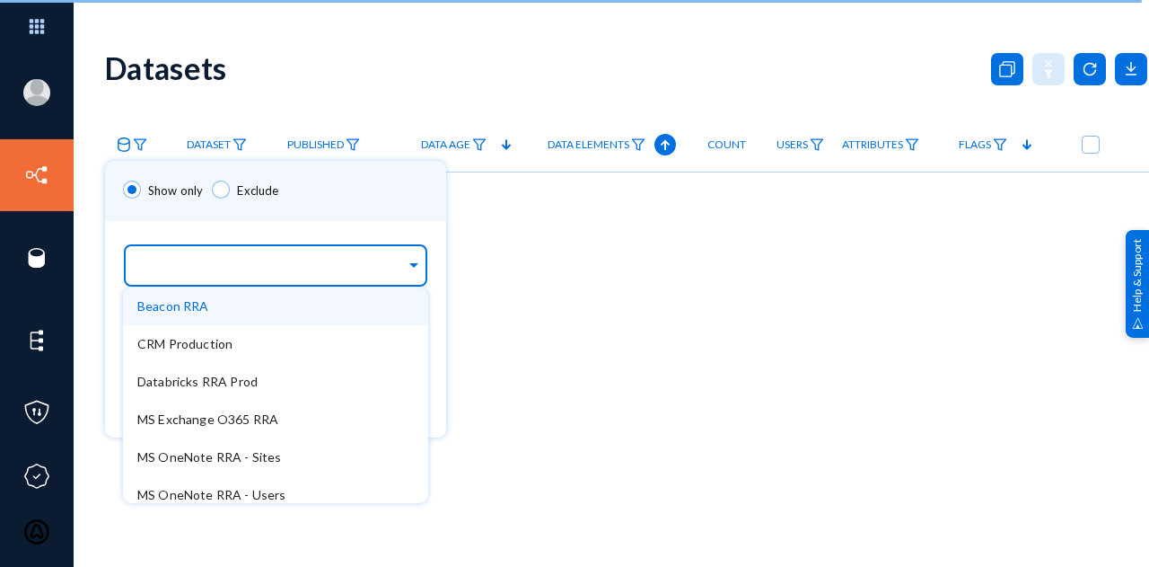
click at [201, 259] on div at bounding box center [271, 266] width 268 height 31
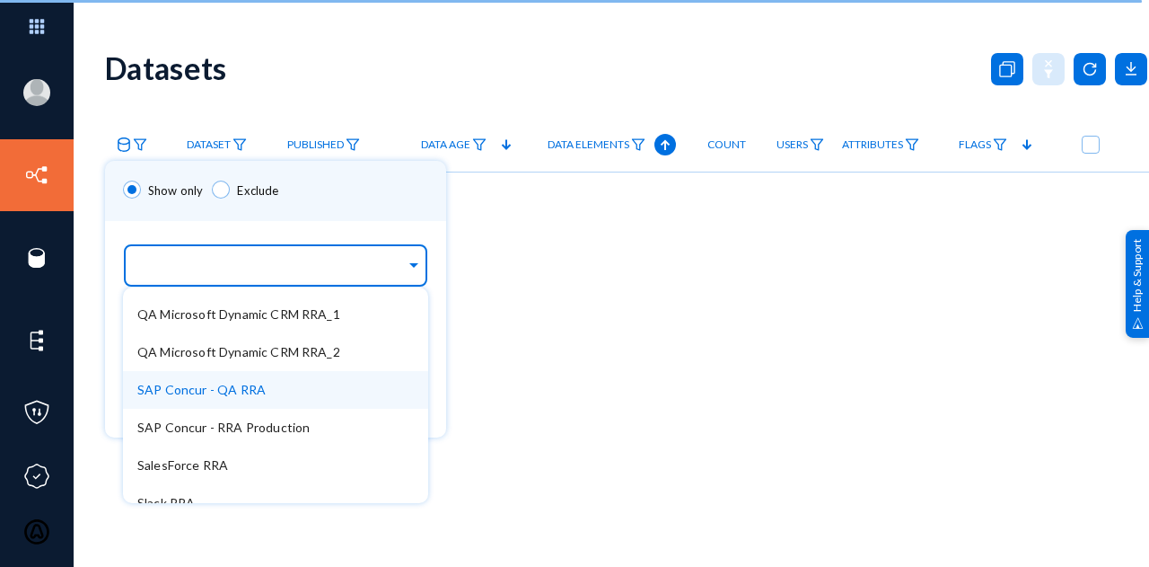
scroll to position [359, 0]
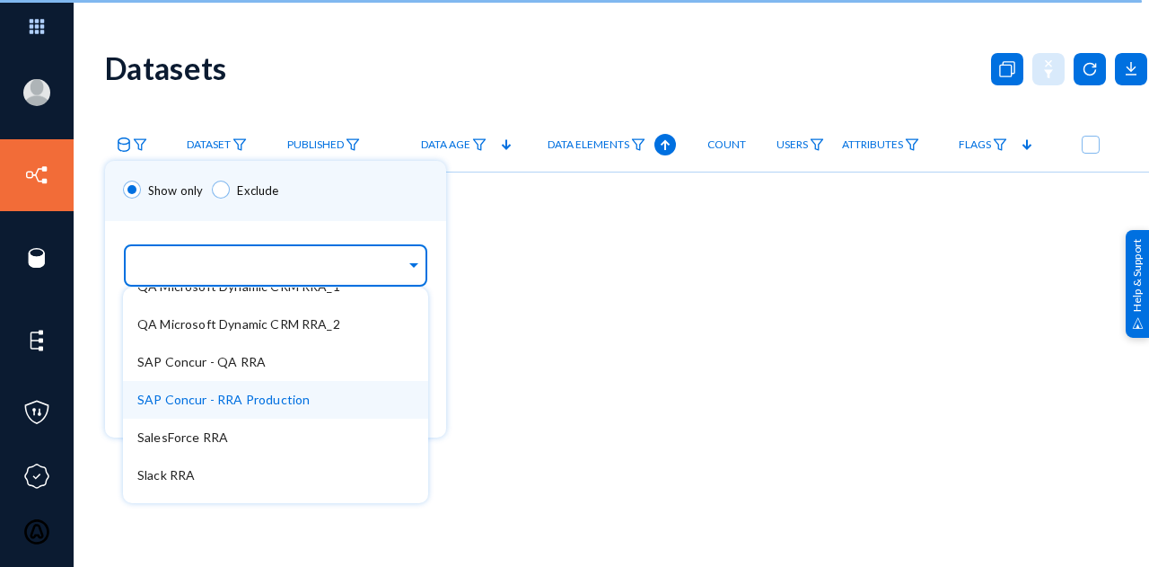
click at [217, 404] on span "SAP Concur - RRA Production" at bounding box center [223, 398] width 172 height 15
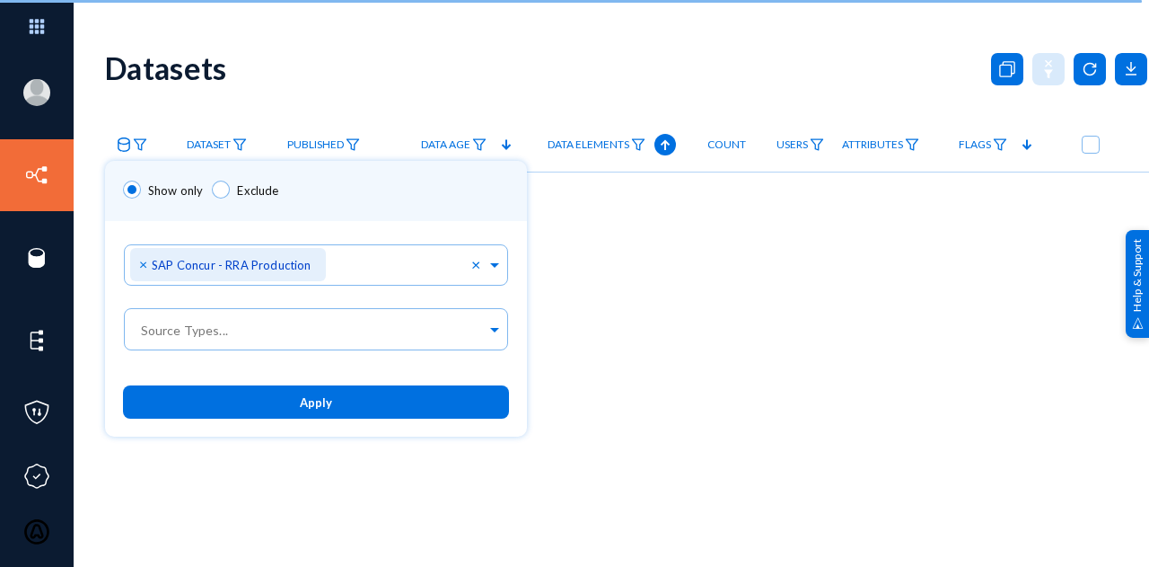
click at [365, 209] on div "Show only Exclude" at bounding box center [316, 191] width 422 height 60
click at [365, 400] on button "Apply" at bounding box center [316, 401] width 386 height 33
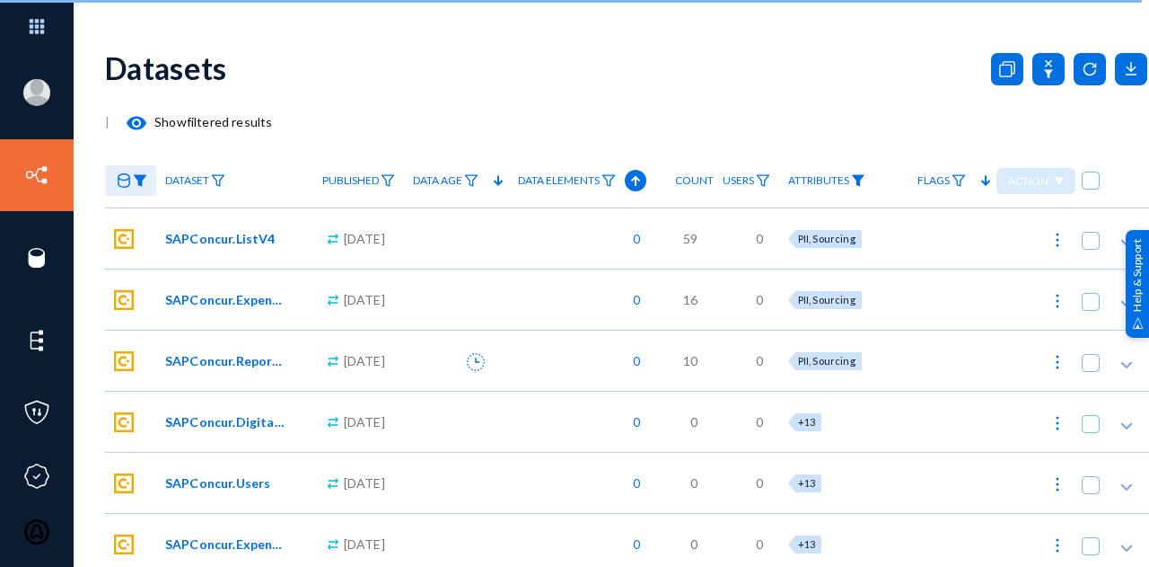
click at [866, 176] on img at bounding box center [858, 180] width 14 height 13
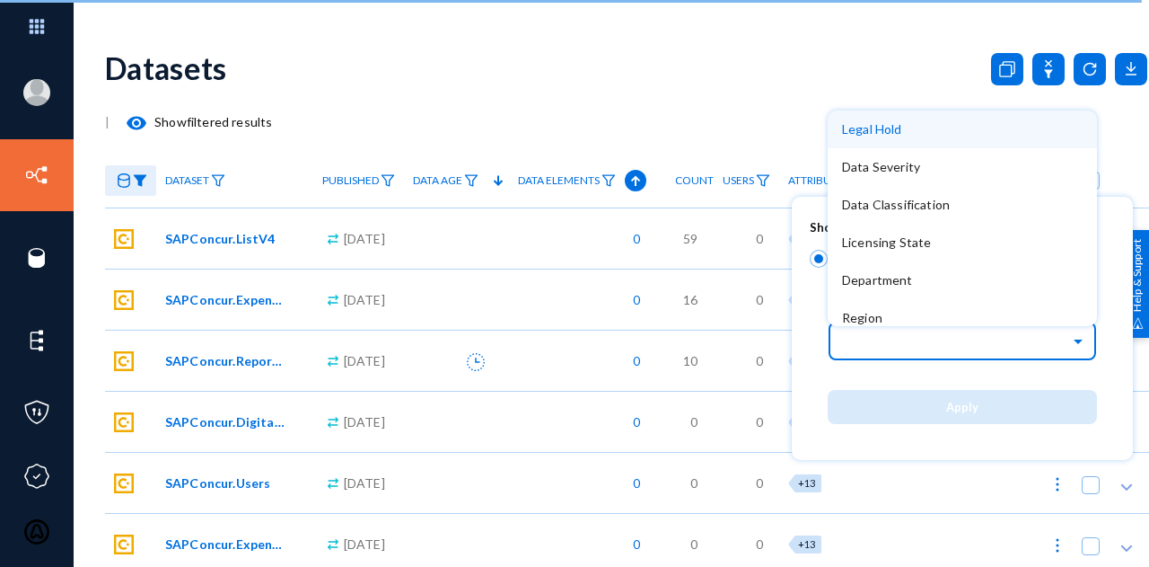
click at [894, 347] on input "text" at bounding box center [971, 340] width 251 height 31
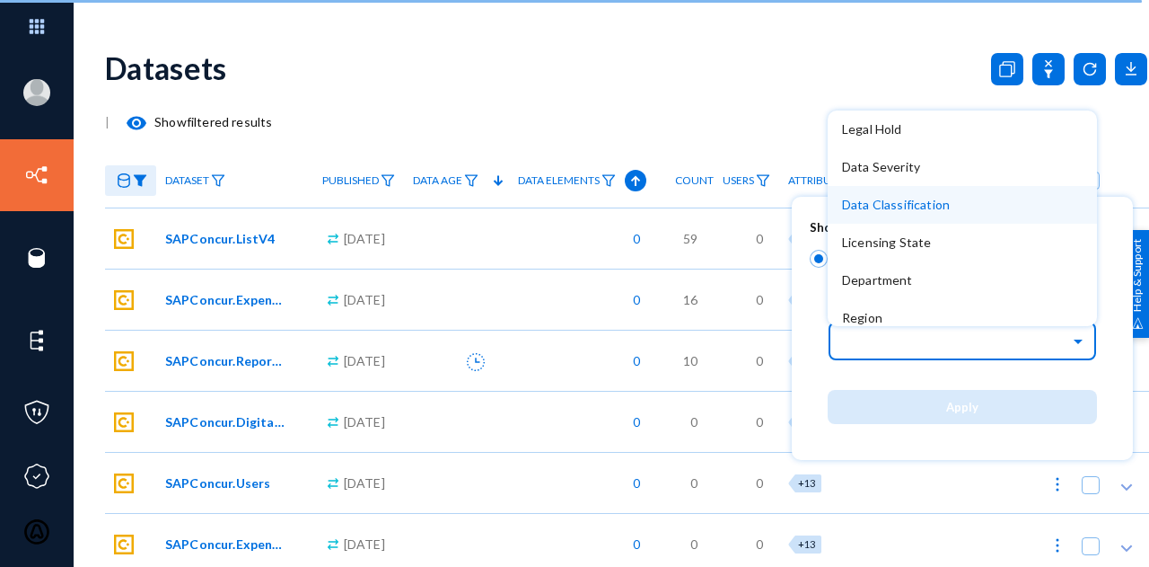
click at [880, 207] on span "Data Classification" at bounding box center [896, 204] width 108 height 15
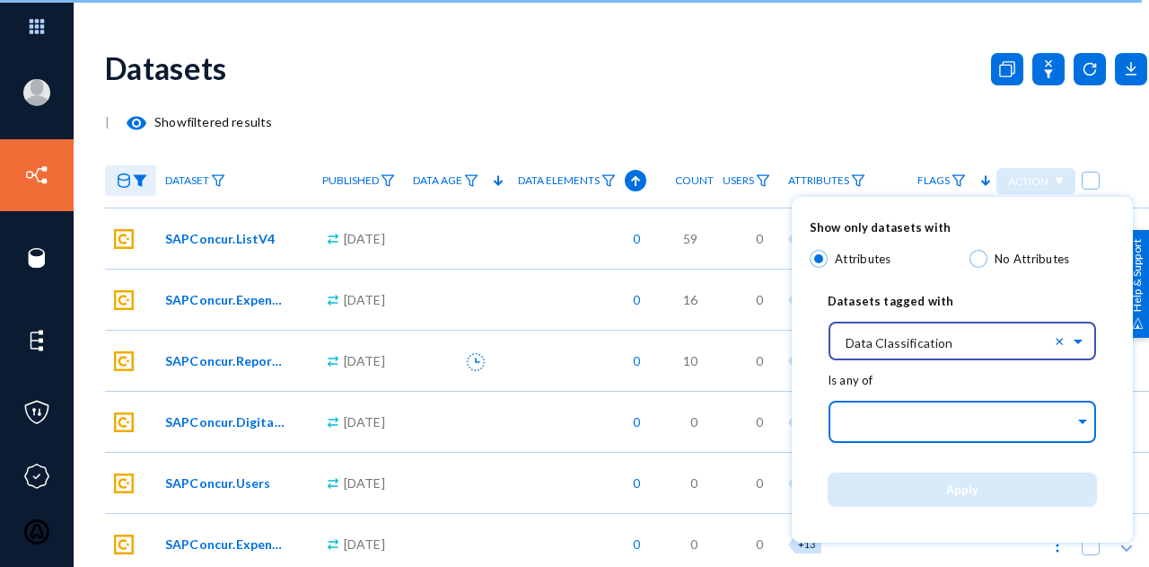
click at [886, 419] on input "text" at bounding box center [958, 424] width 233 height 17
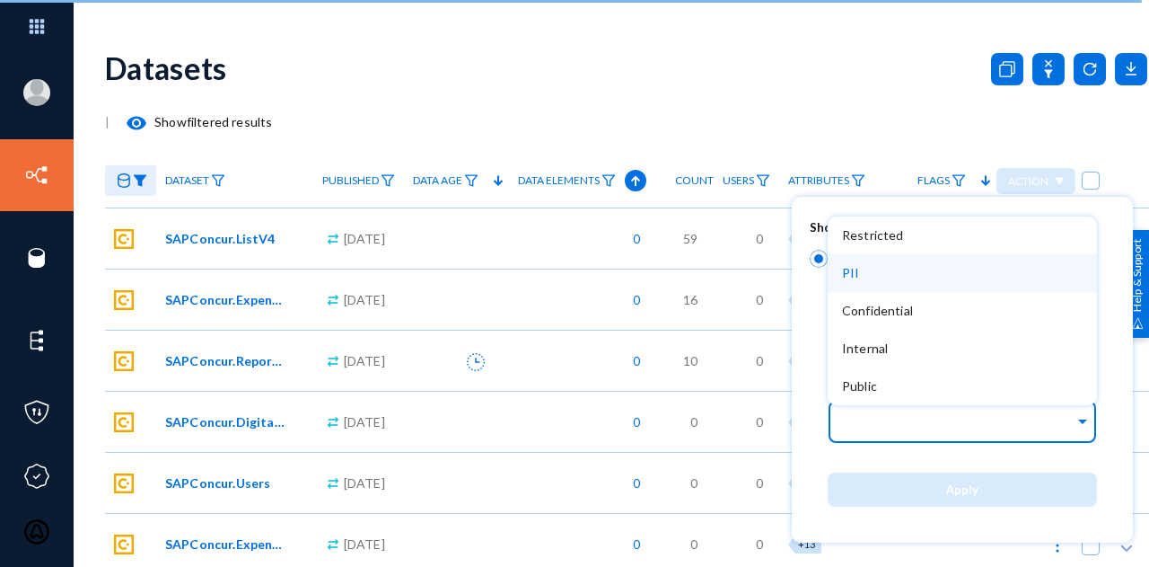
click at [849, 267] on span "PII" at bounding box center [850, 272] width 17 height 15
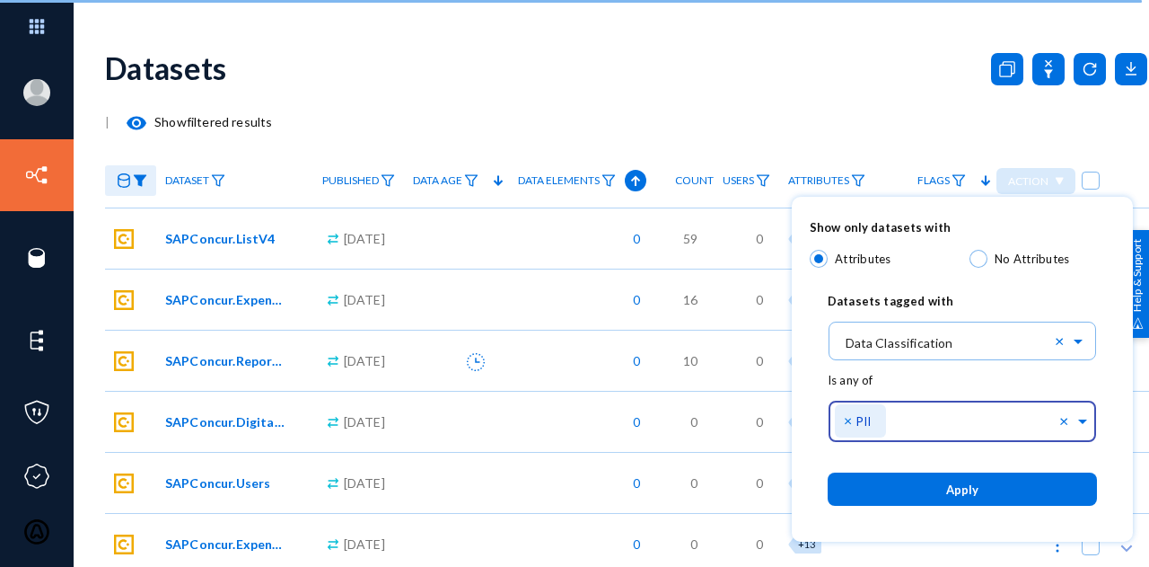
click at [914, 489] on button "Apply" at bounding box center [962, 488] width 269 height 33
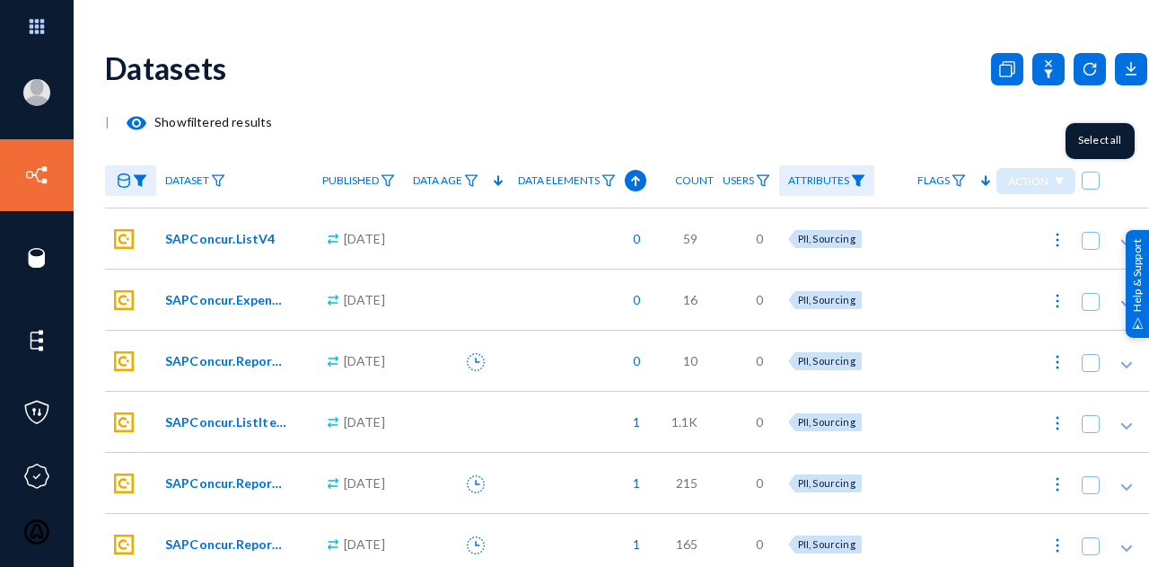
click at [1092, 185] on span at bounding box center [1091, 180] width 18 height 18
click at [1092, 189] on input "checkbox" at bounding box center [1091, 190] width 2 height 2
checkbox input "true"
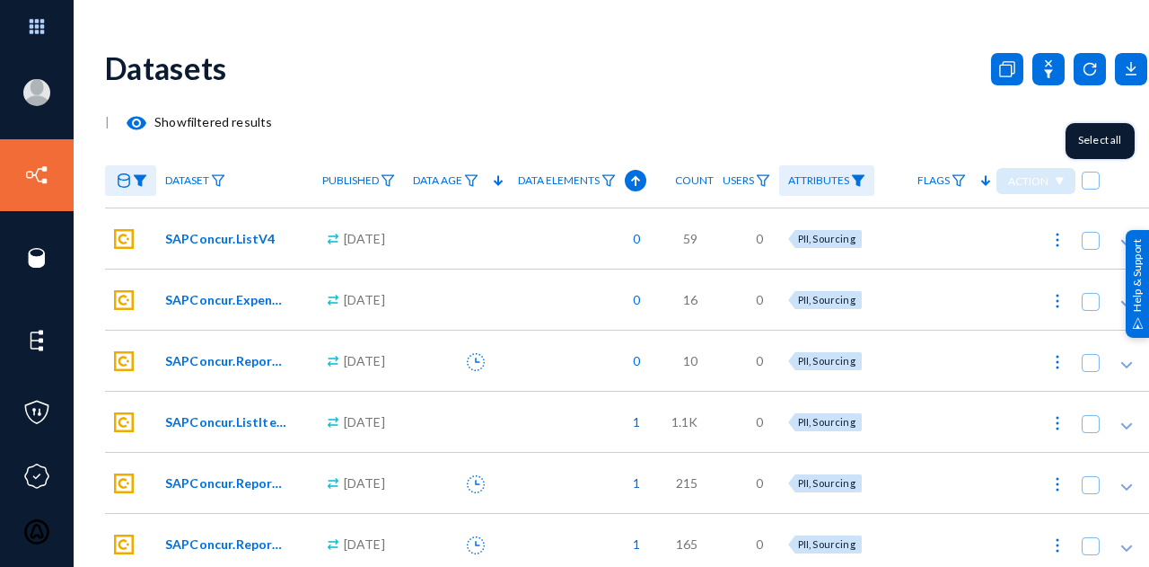
checkbox input "true"
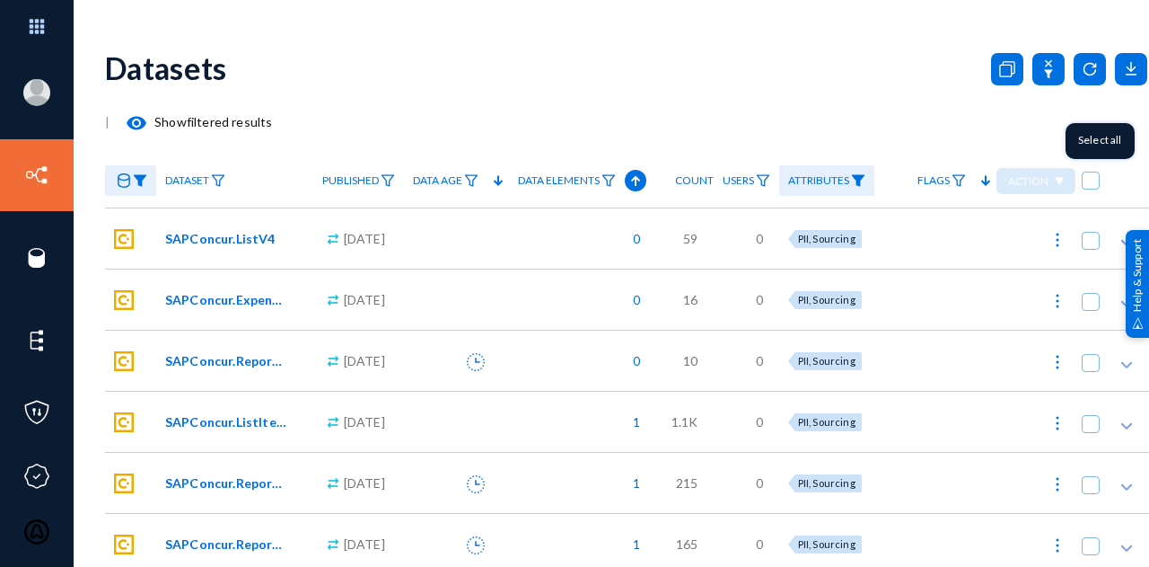
checkbox input "true"
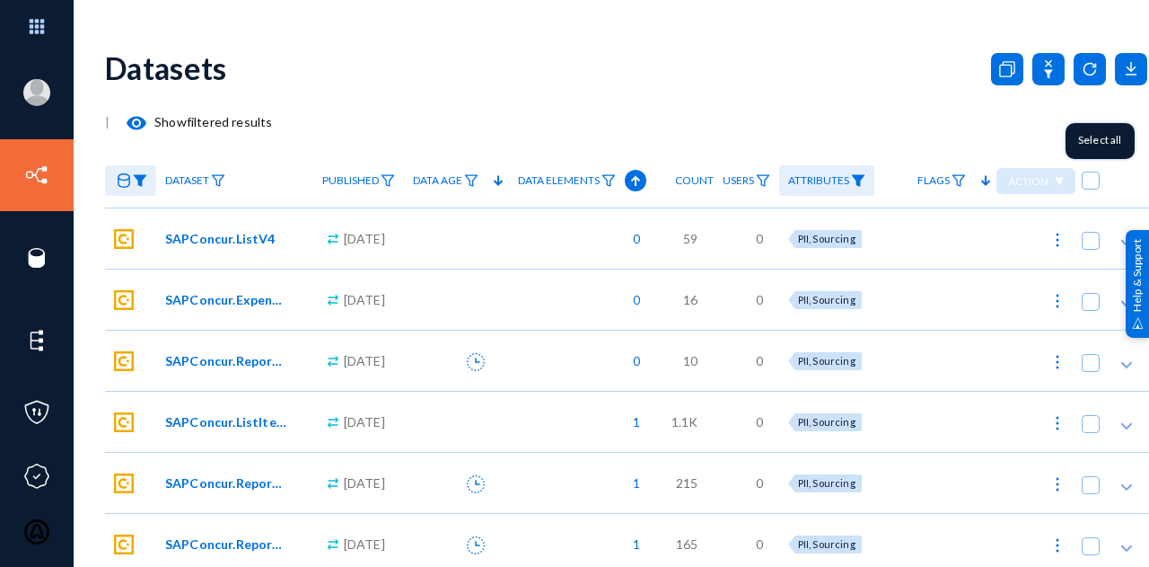
checkbox input "true"
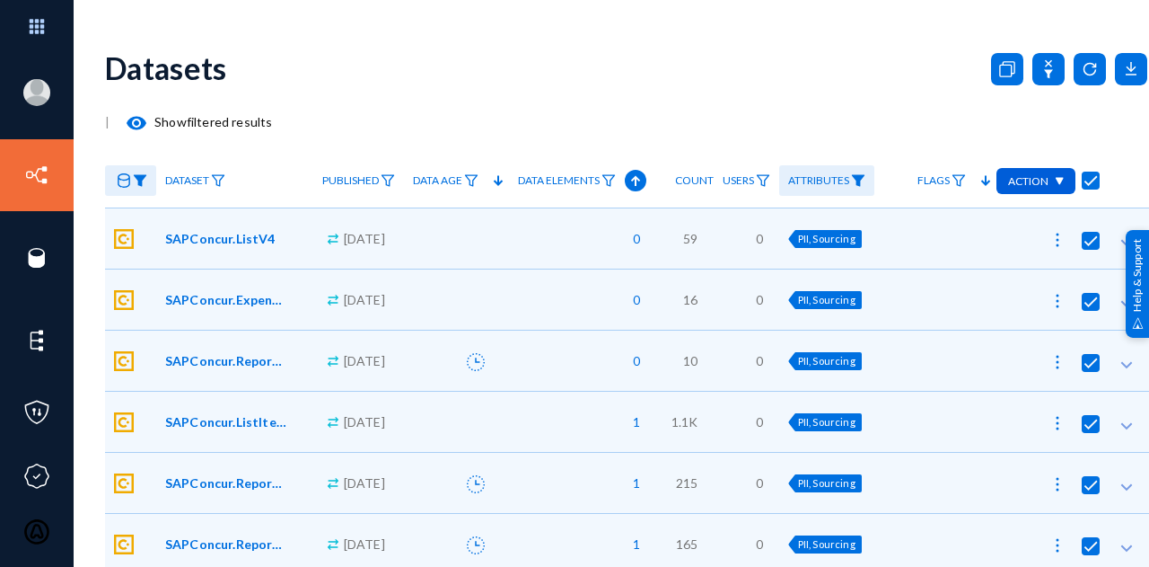
click at [1073, 180] on div "Action" at bounding box center [1036, 181] width 79 height 26
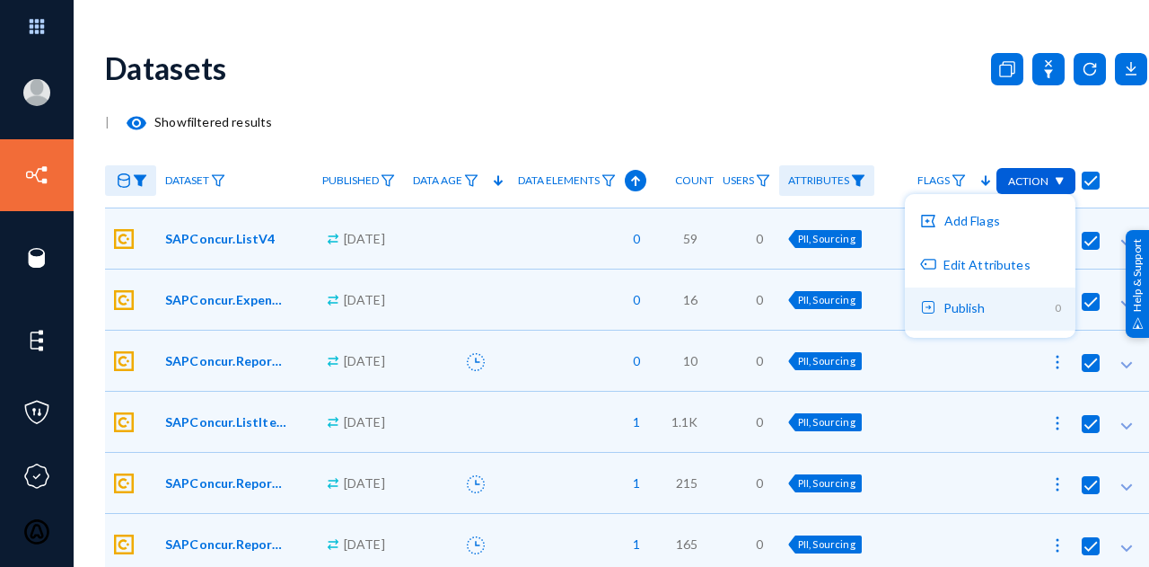
click at [954, 323] on button "Publish 0" at bounding box center [990, 308] width 171 height 43
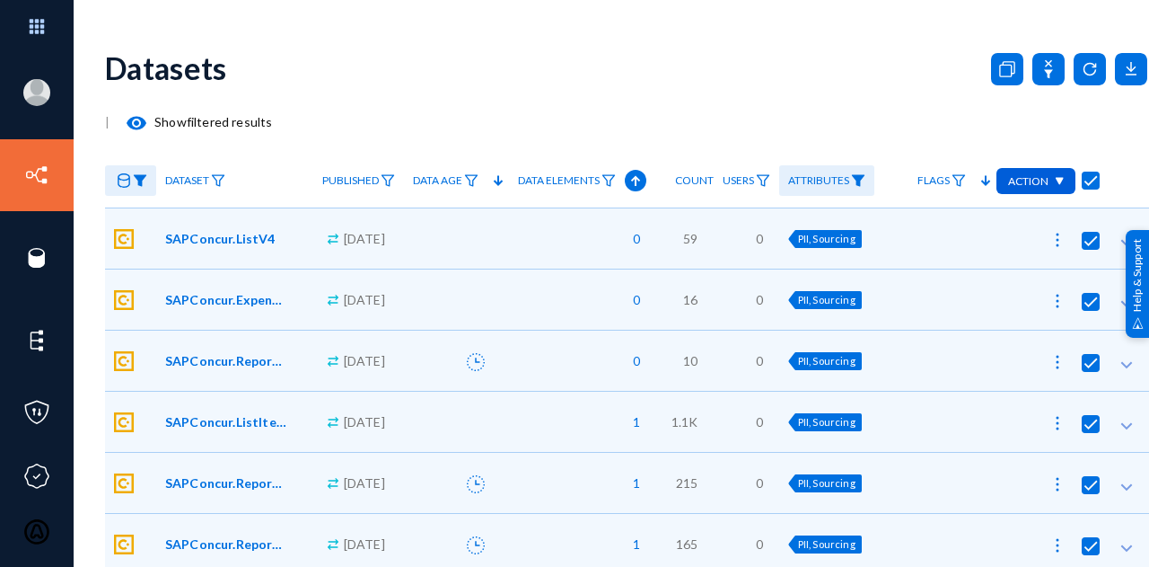
click at [1062, 180] on img at bounding box center [1059, 181] width 10 height 9
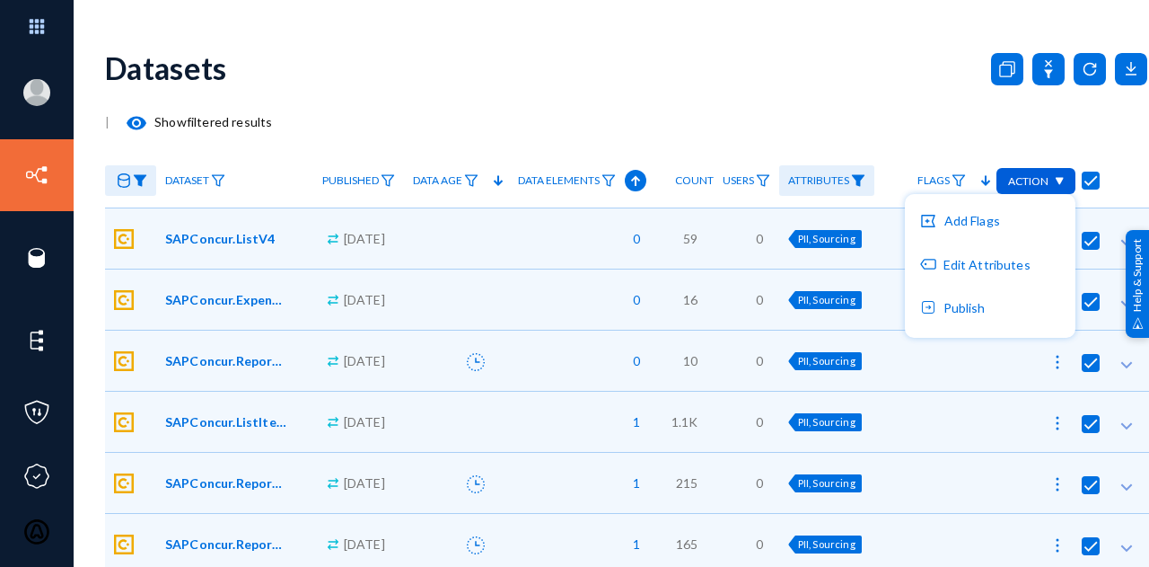
click at [639, 96] on div at bounding box center [574, 283] width 1149 height 567
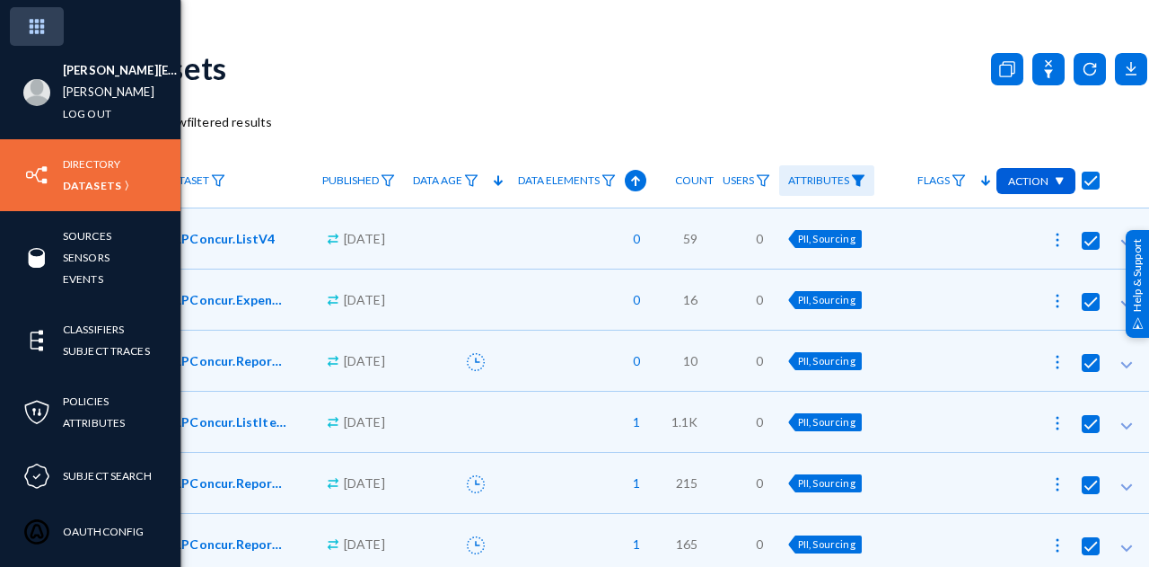
click at [31, 31] on img at bounding box center [37, 26] width 54 height 39
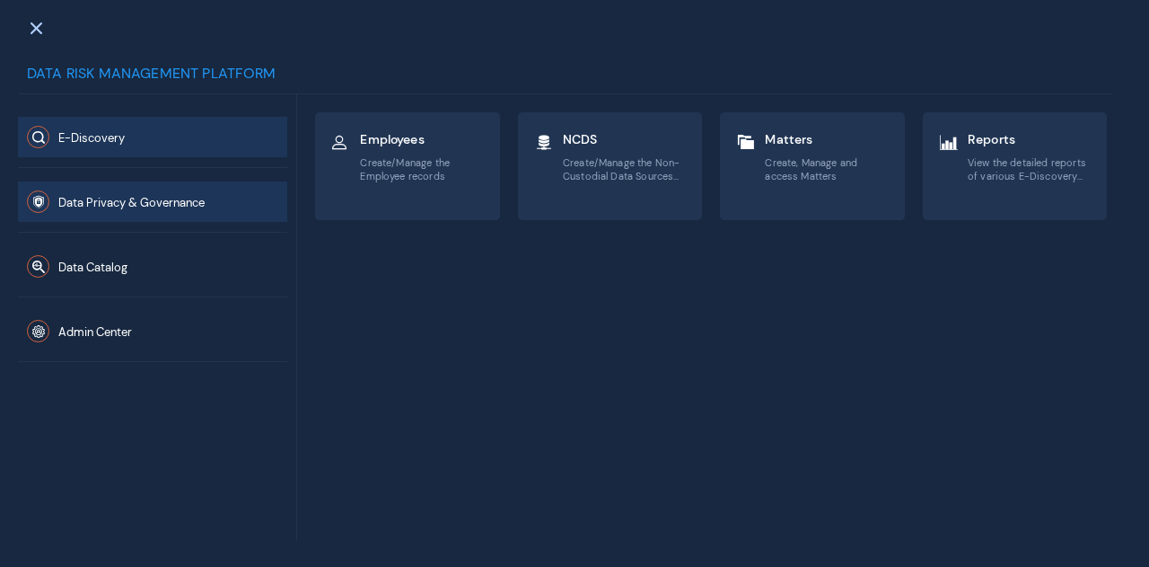
click at [101, 201] on span "Data Privacy & Governance" at bounding box center [131, 202] width 146 height 15
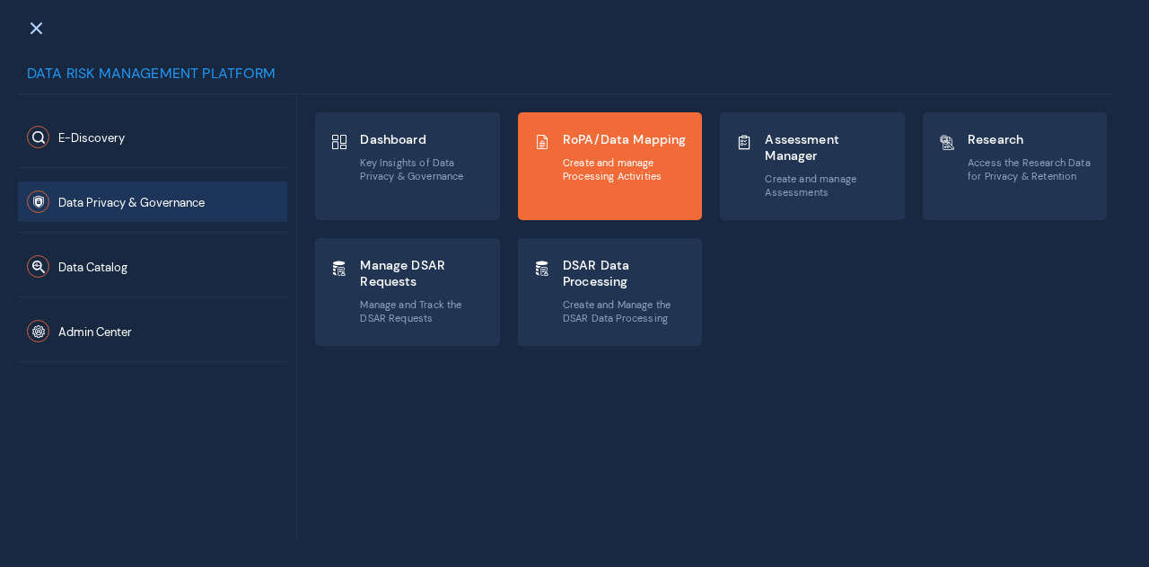
click at [642, 170] on span "Create and manage Processing Activities" at bounding box center [625, 169] width 125 height 26
